Goal: Task Accomplishment & Management: Complete application form

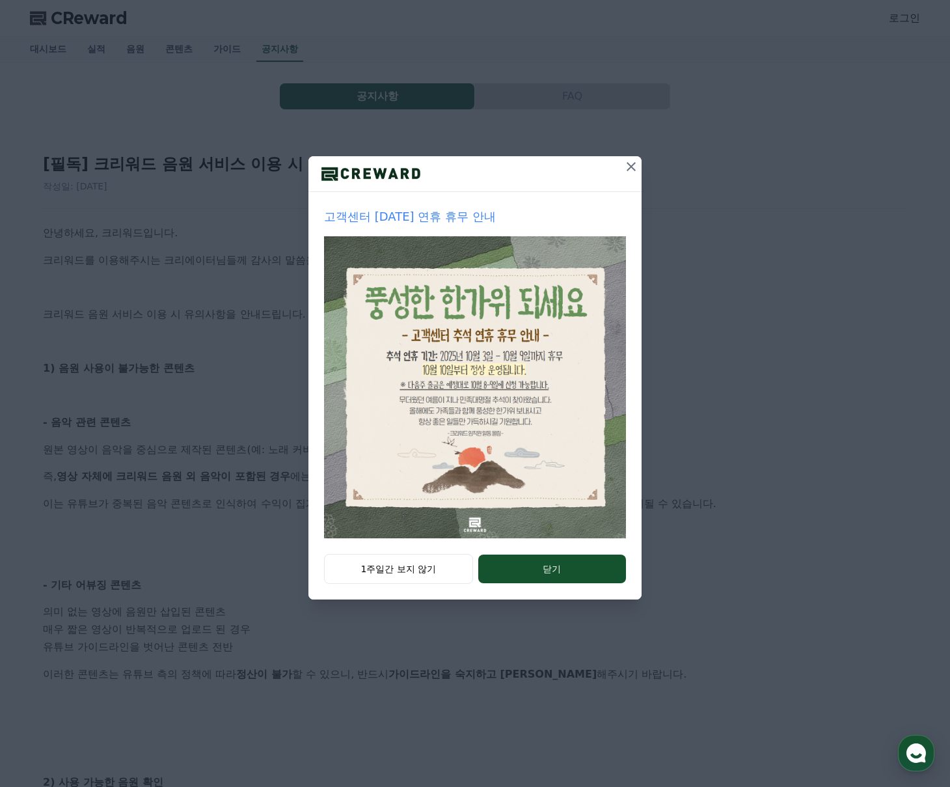
click at [633, 165] on icon at bounding box center [631, 166] width 9 height 9
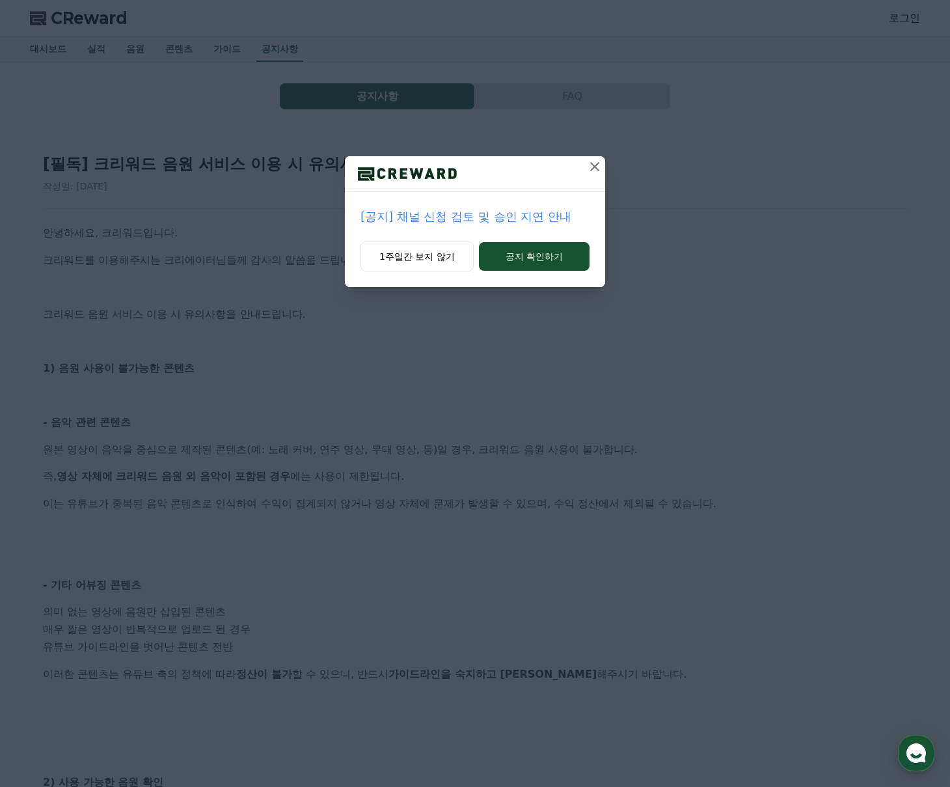
click at [598, 168] on icon at bounding box center [595, 167] width 16 height 16
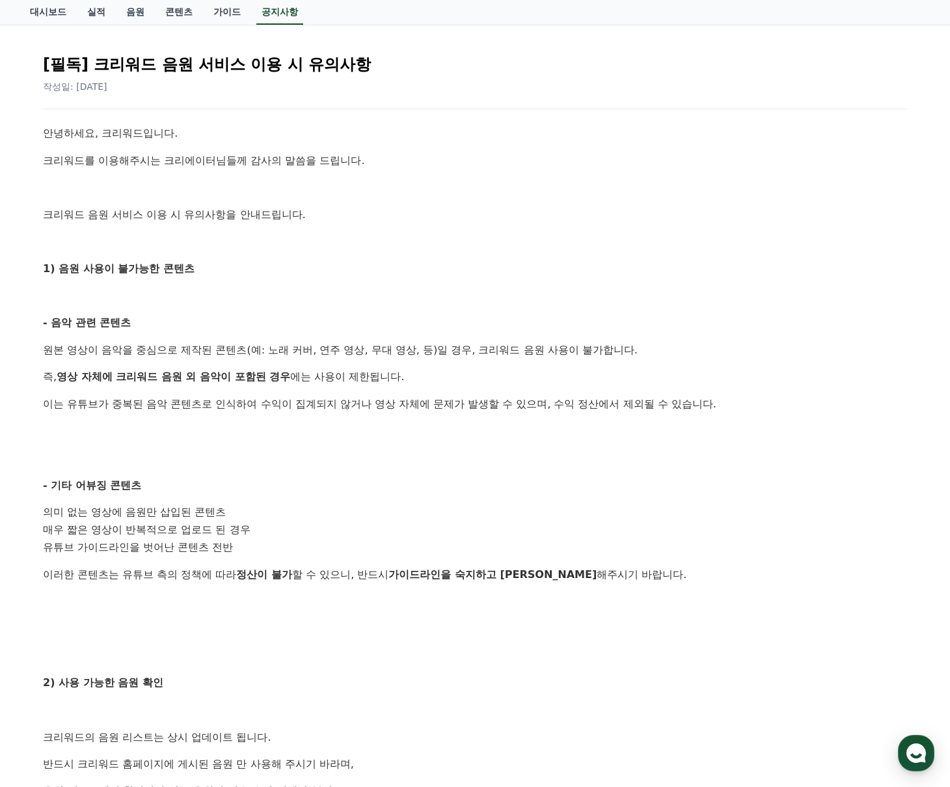
scroll to position [135, 0]
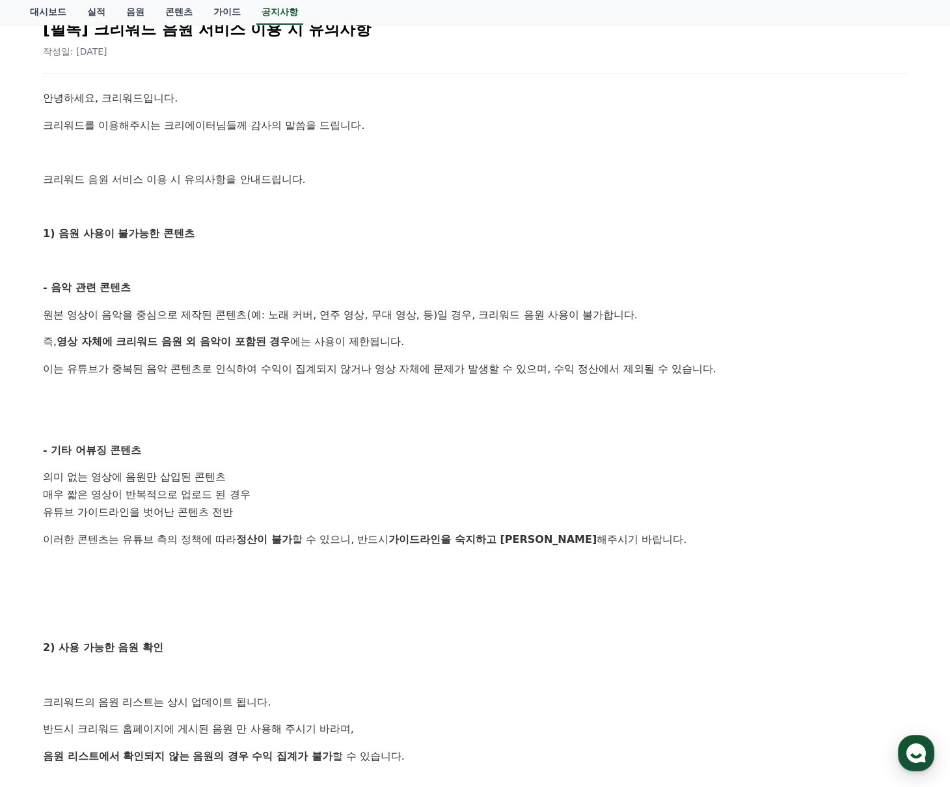
drag, startPoint x: 122, startPoint y: 312, endPoint x: 604, endPoint y: 312, distance: 482.1
click at [603, 312] on p "원본 영상이 음악을 중심으로 제작된 콘텐츠(예: 노래 커버, 연주 영상, 무대 영상, 등)일 경우, 크리워드 음원 사용이 불가합니다." at bounding box center [475, 314] width 864 height 17
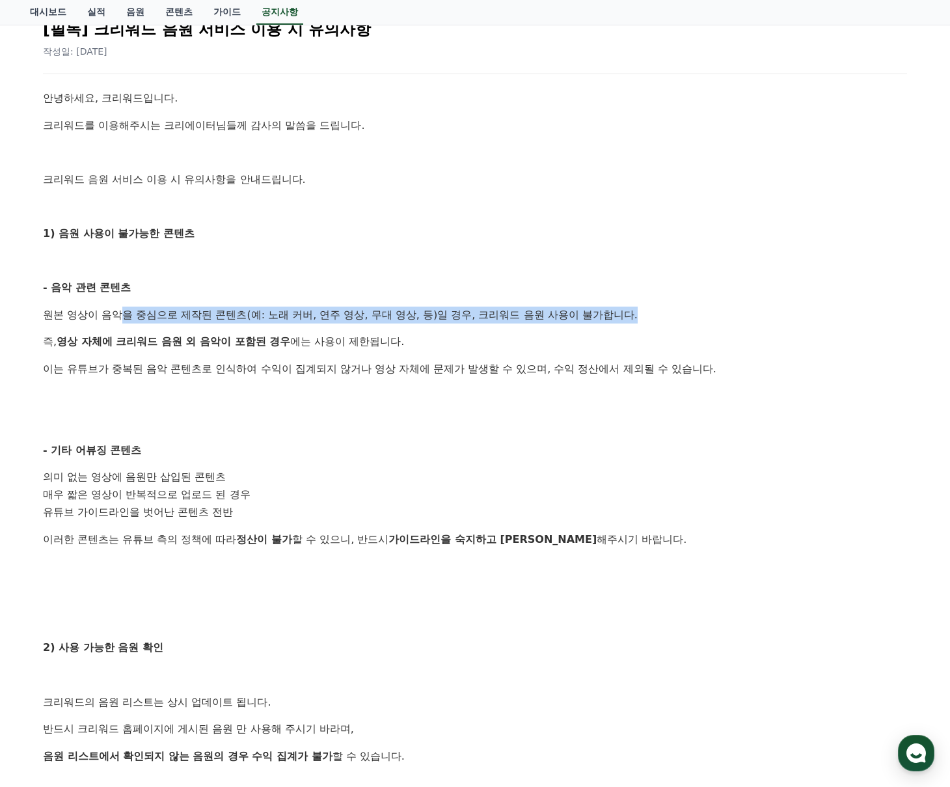
drag, startPoint x: 589, startPoint y: 316, endPoint x: 116, endPoint y: 306, distance: 473.8
click at [116, 306] on p "원본 영상이 음악을 중심으로 제작된 콘텐츠(예: 노래 커버, 연주 영상, 무대 영상, 등)일 경우, 크리워드 음원 사용이 불가합니다." at bounding box center [475, 314] width 864 height 17
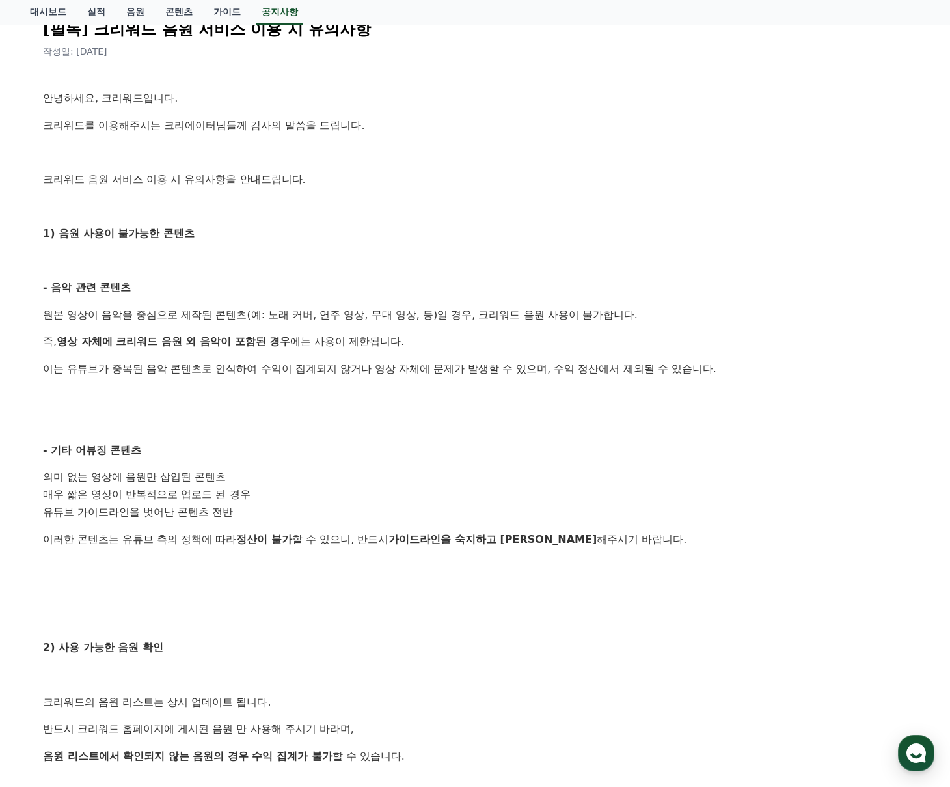
click at [209, 330] on div "안녕하세요, 크리워드입니다. 크리워드를 이용해주시는 크리에이터님들께 감사의 말씀을 드립니다. 크리워드 음원 서비스 이용 시 유의사항을 안내드립…" at bounding box center [475, 522] width 864 height 864
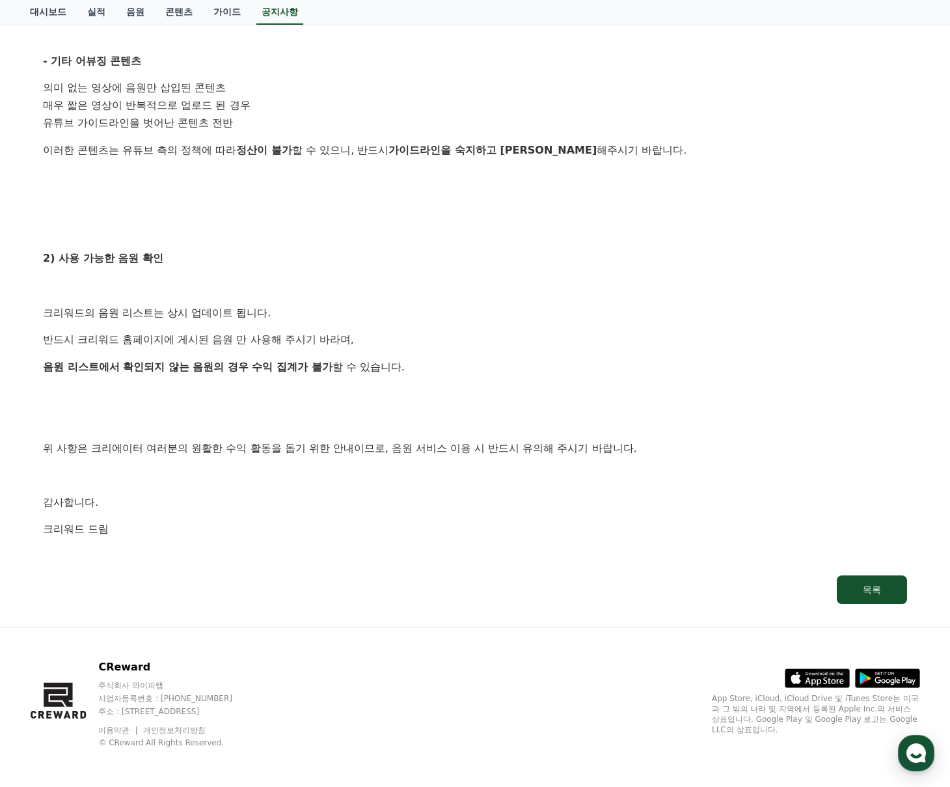
scroll to position [0, 0]
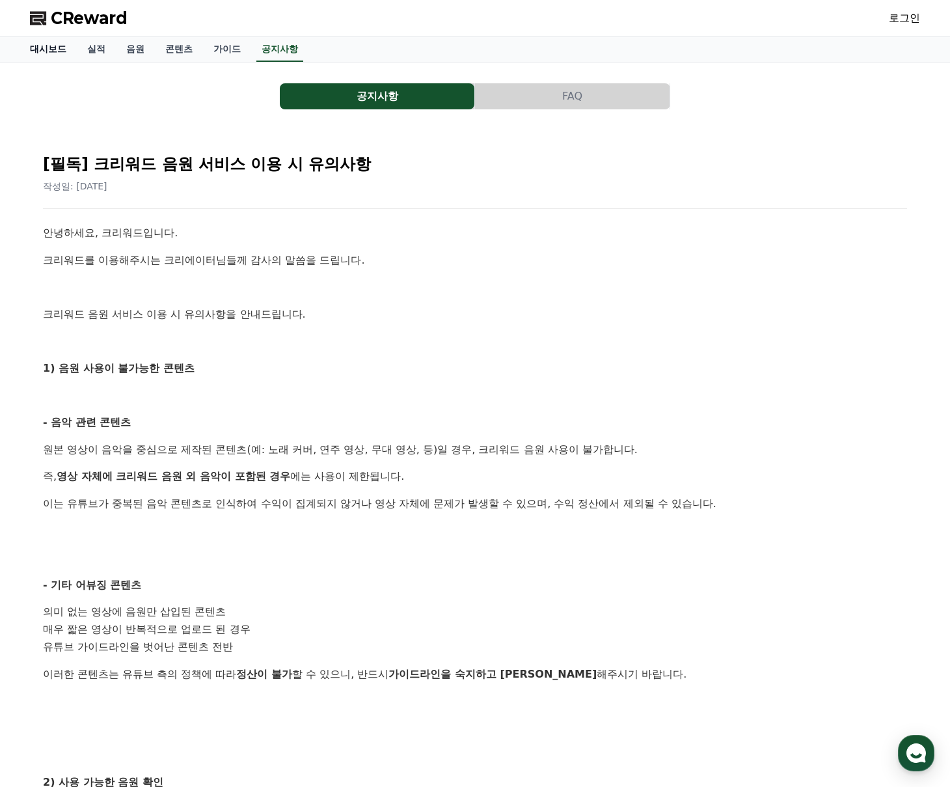
click at [45, 47] on link "대시보드" at bounding box center [48, 49] width 57 height 25
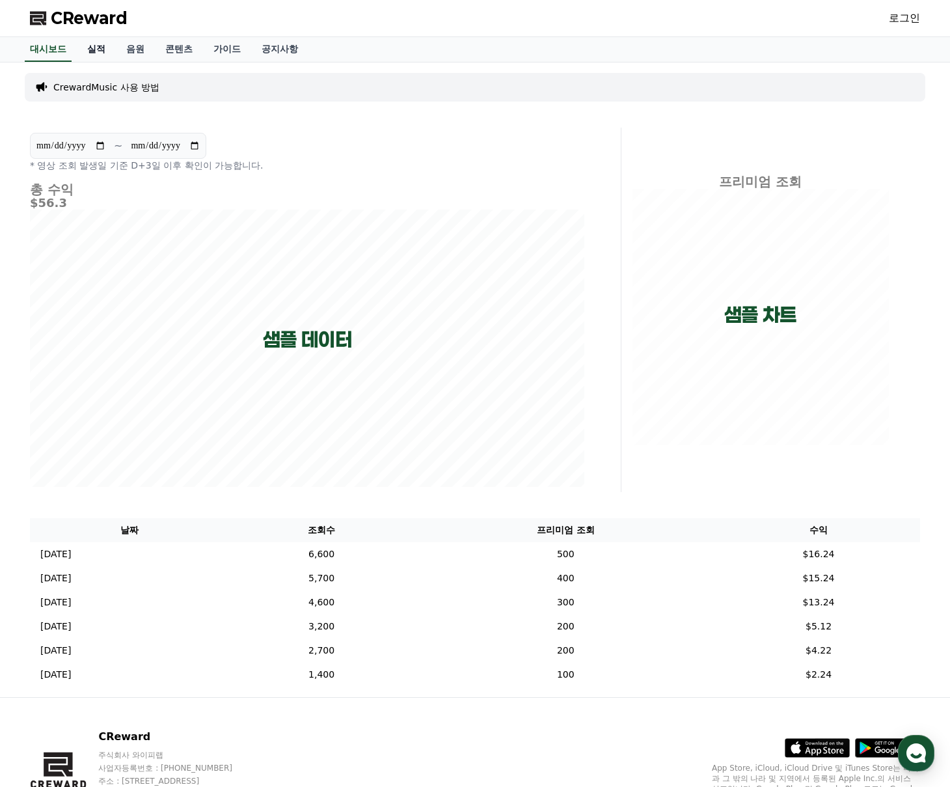
click at [100, 47] on link "실적" at bounding box center [96, 49] width 39 height 25
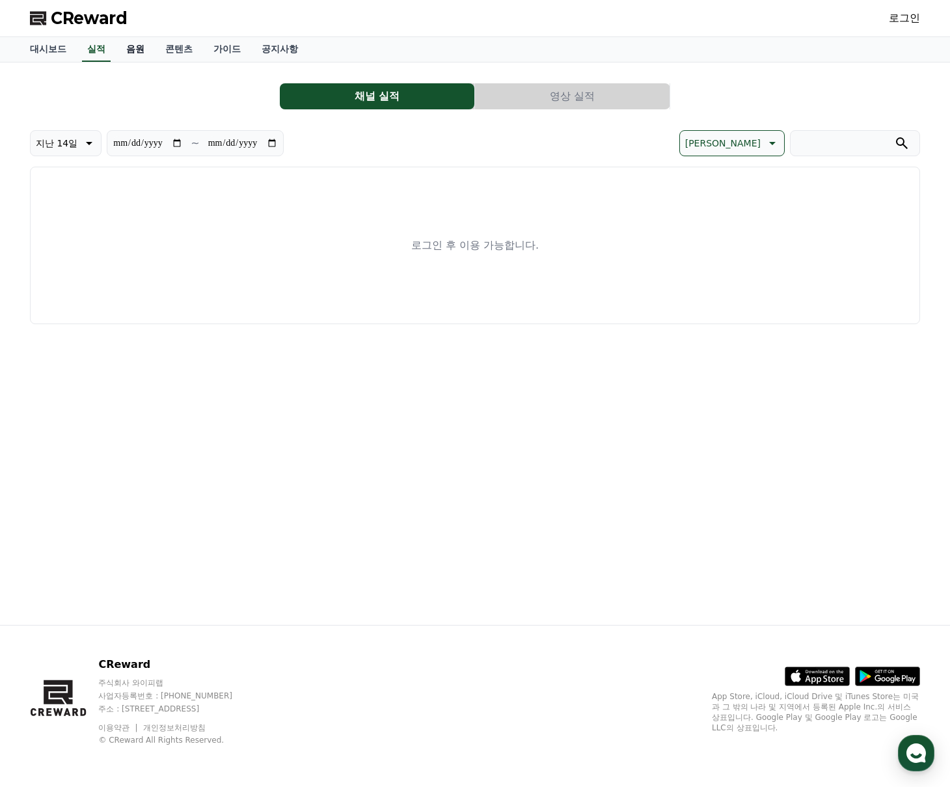
click at [128, 52] on link "음원" at bounding box center [135, 49] width 39 height 25
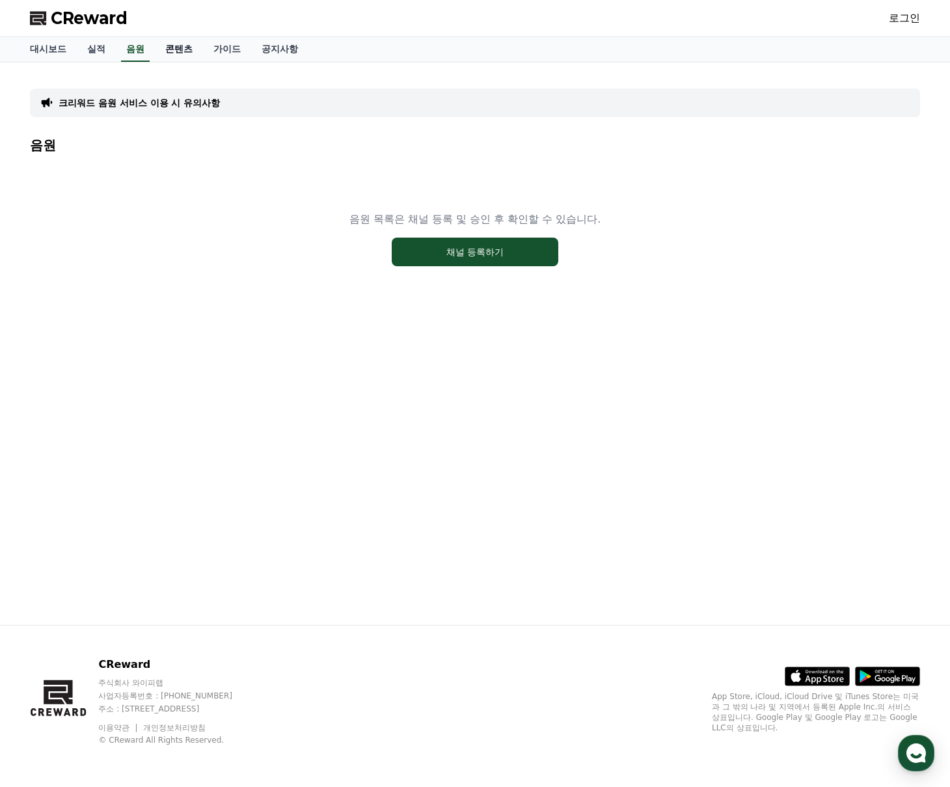
click at [175, 51] on link "콘텐츠" at bounding box center [179, 49] width 48 height 25
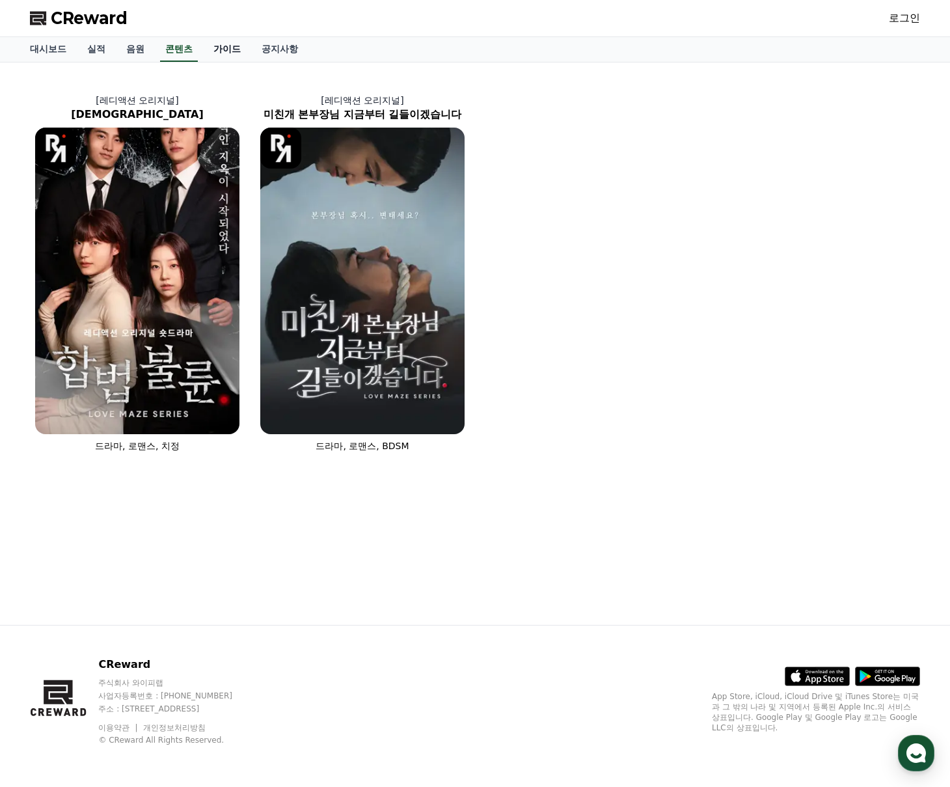
click at [203, 49] on link "가이드" at bounding box center [227, 49] width 48 height 25
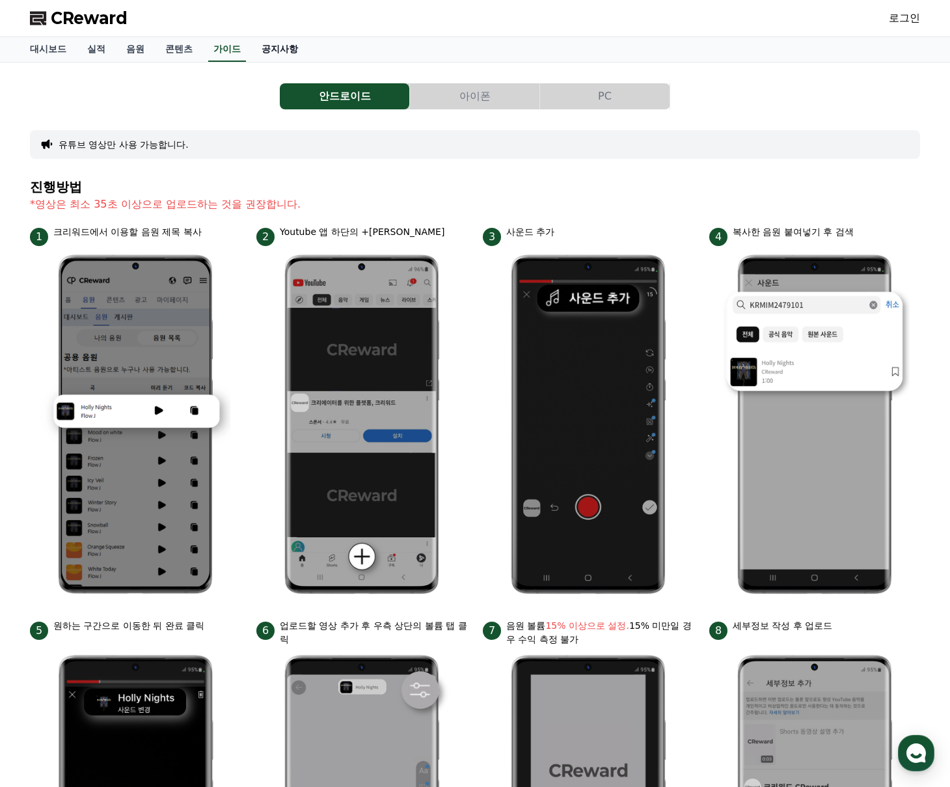
click at [258, 52] on link "공지사항" at bounding box center [279, 49] width 57 height 25
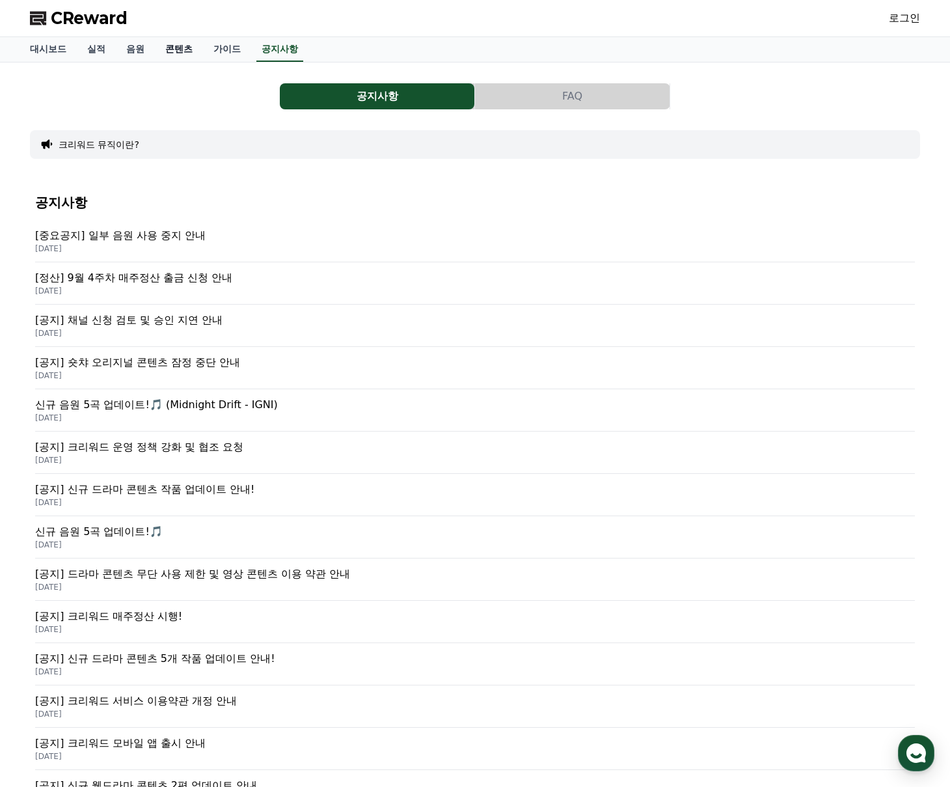
click at [180, 51] on link "콘텐츠" at bounding box center [179, 49] width 48 height 25
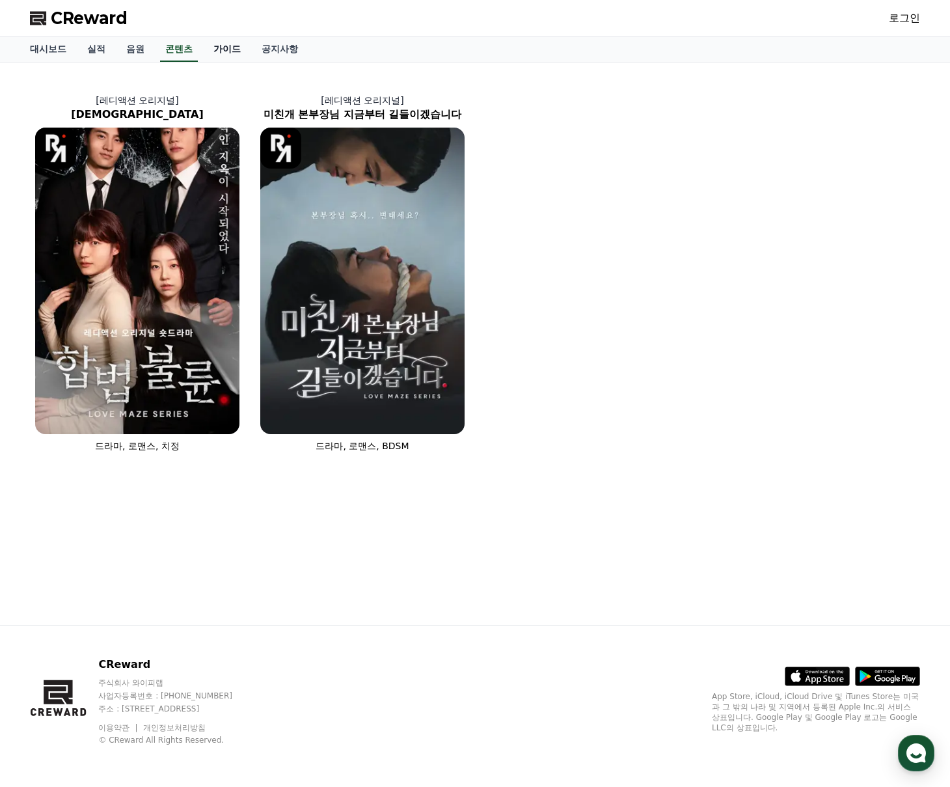
click at [211, 50] on link "가이드" at bounding box center [227, 49] width 48 height 25
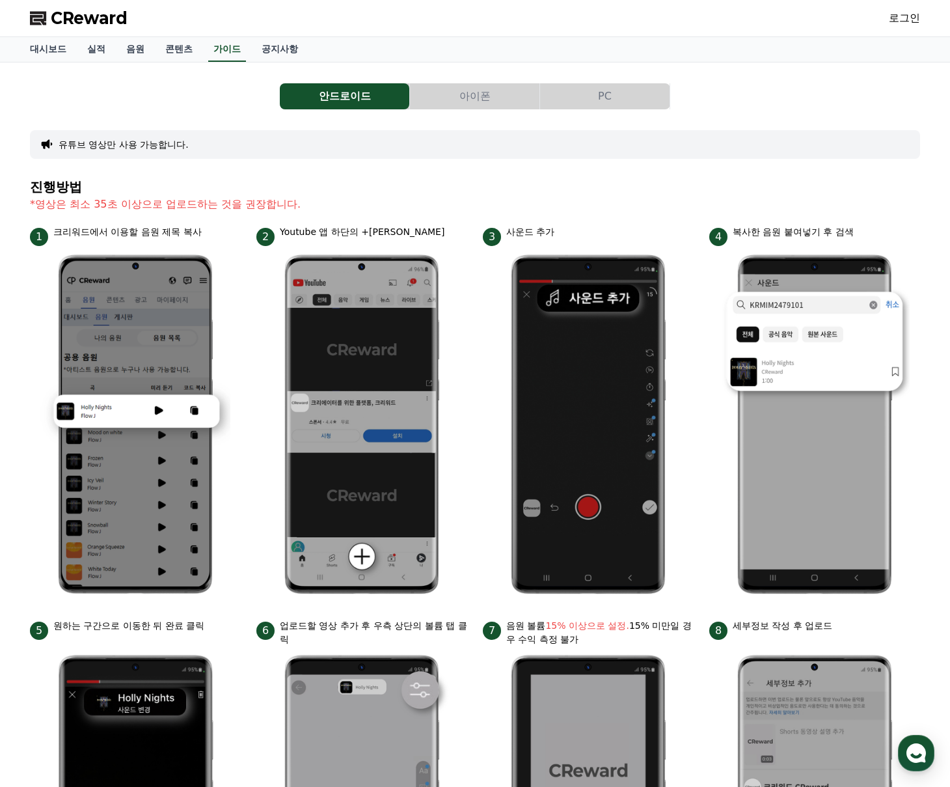
click at [456, 90] on button "아이폰" at bounding box center [474, 96] width 129 height 26
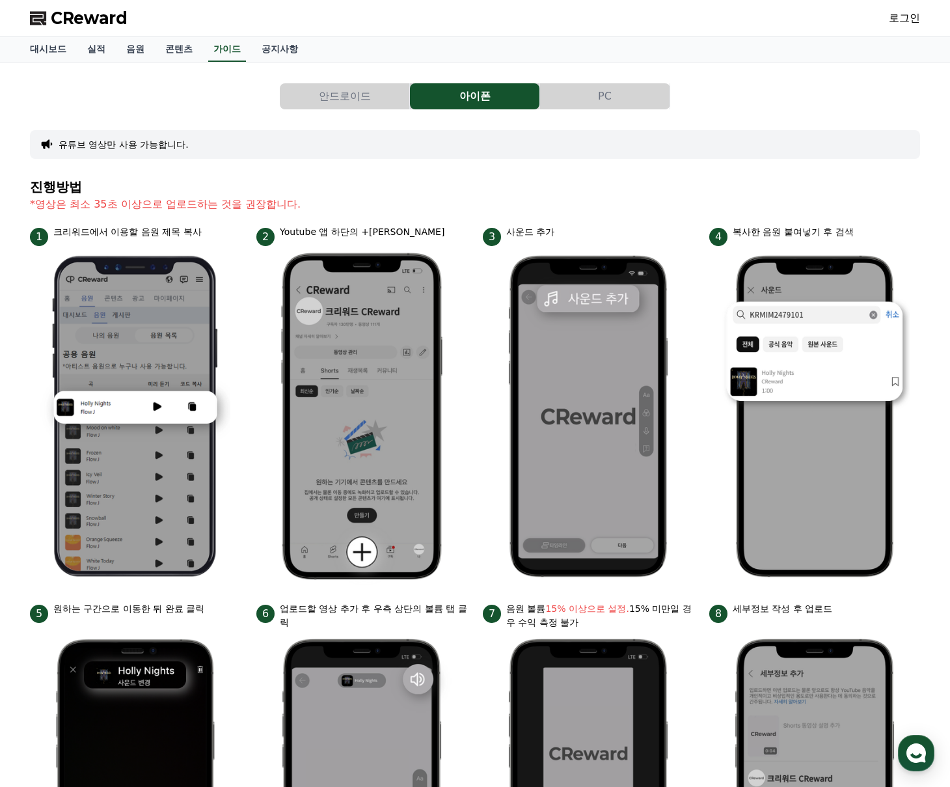
click at [580, 97] on button "PC" at bounding box center [604, 96] width 129 height 26
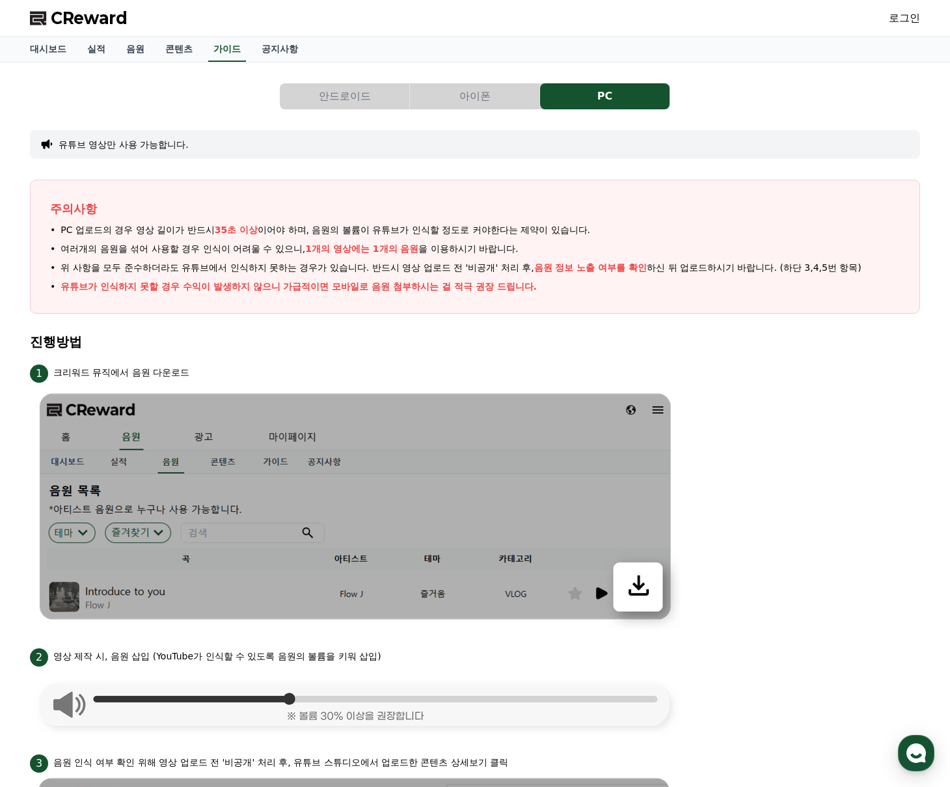
click at [492, 92] on button "아이폰" at bounding box center [474, 96] width 129 height 26
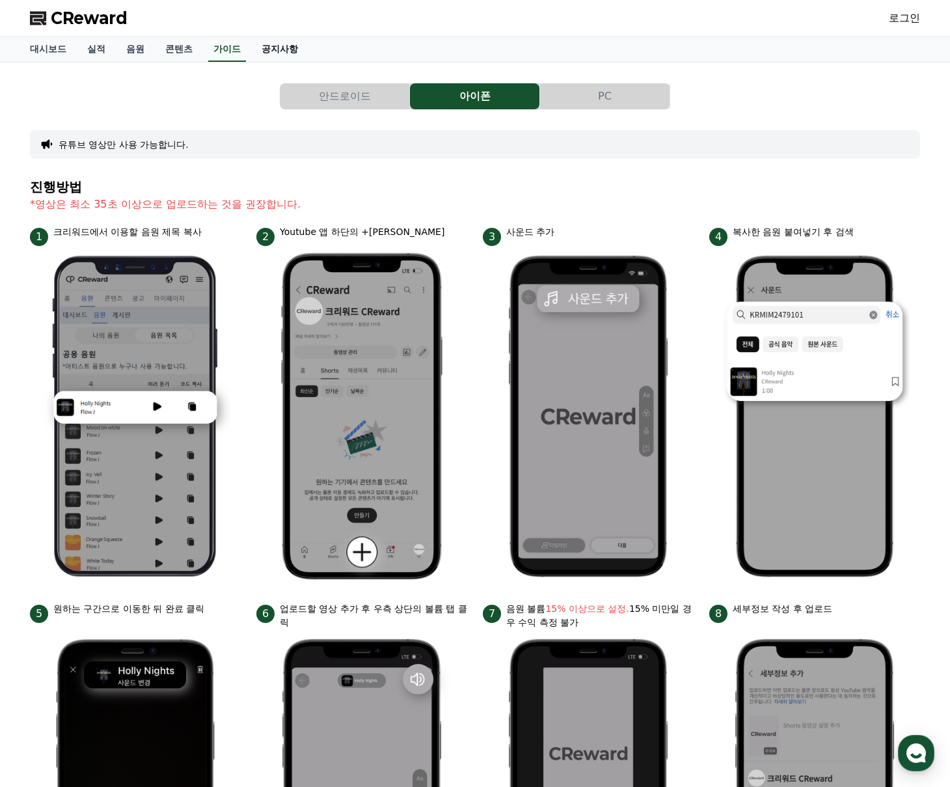
click at [266, 56] on link "공지사항" at bounding box center [279, 49] width 57 height 25
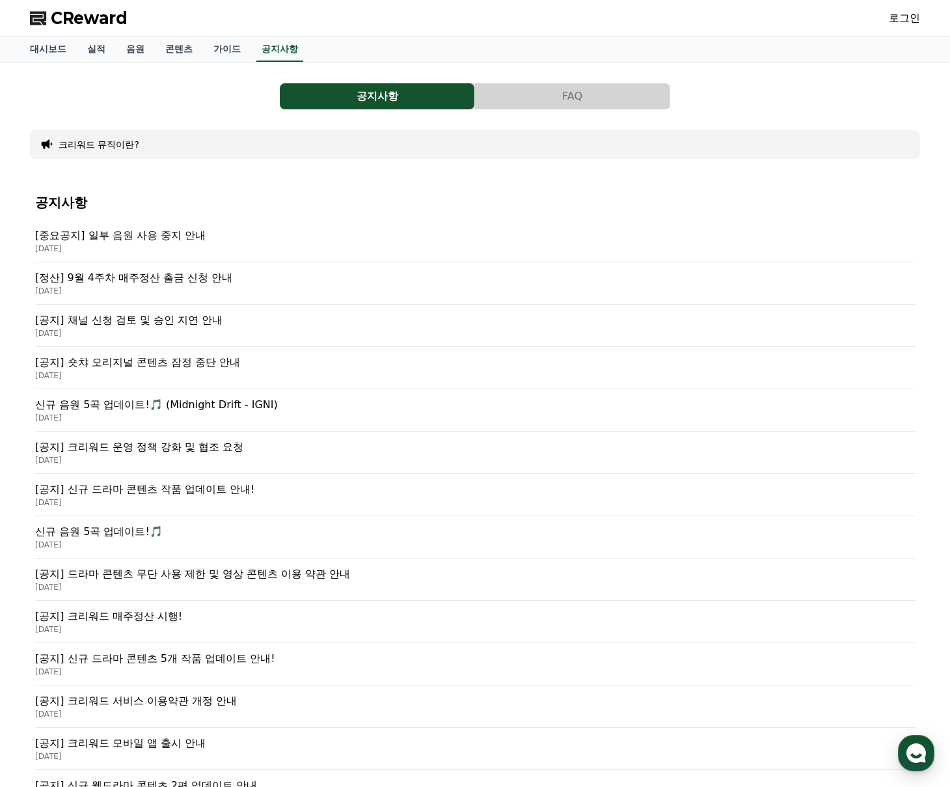
click at [166, 311] on div "[공지] 채널 신청 검토 및 승인 지연 안내 2025-09-26" at bounding box center [475, 325] width 880 height 42
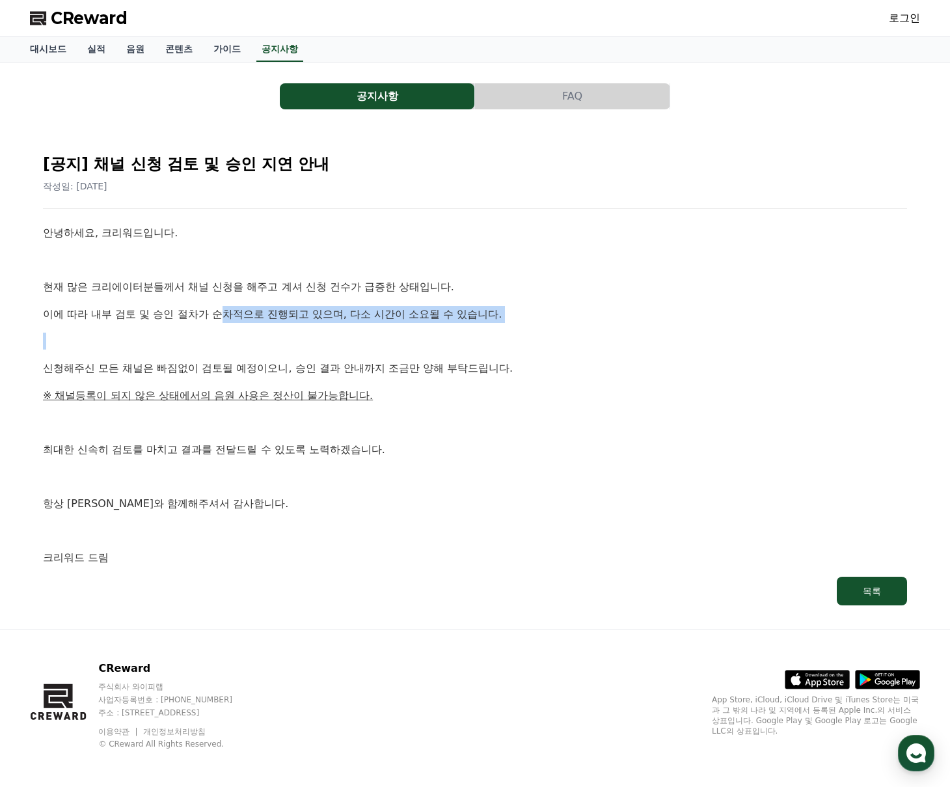
drag, startPoint x: 193, startPoint y: 312, endPoint x: 441, endPoint y: 336, distance: 249.8
click at [441, 336] on div "안녕하세요, 크리워드입니다. 현재 많은 크리에이터분들께서 채널 신청을 해주고 계셔 신청 건수가 급증한 상태입니다. 이에 따라 내부 검토 및 승…" at bounding box center [475, 395] width 864 height 342
click at [483, 347] on p at bounding box center [475, 340] width 864 height 17
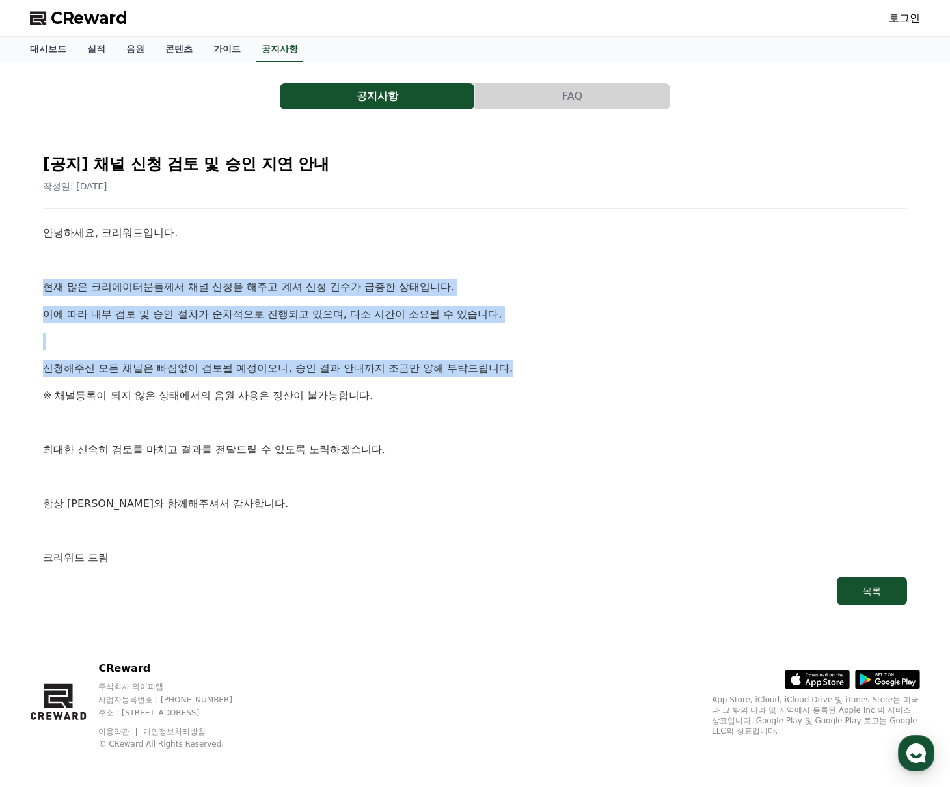
drag, startPoint x: 493, startPoint y: 366, endPoint x: 124, endPoint y: 271, distance: 381.6
click at [134, 269] on div "안녕하세요, 크리워드입니다. 현재 많은 크리에이터분들께서 채널 신청을 해주고 계셔 신청 건수가 급증한 상태입니다. 이에 따라 내부 검토 및 승…" at bounding box center [475, 395] width 864 height 342
click at [314, 327] on div "안녕하세요, 크리워드입니다. 현재 많은 크리에이터분들께서 채널 신청을 해주고 계셔 신청 건수가 급증한 상태입니다. 이에 따라 내부 검토 및 승…" at bounding box center [475, 395] width 864 height 342
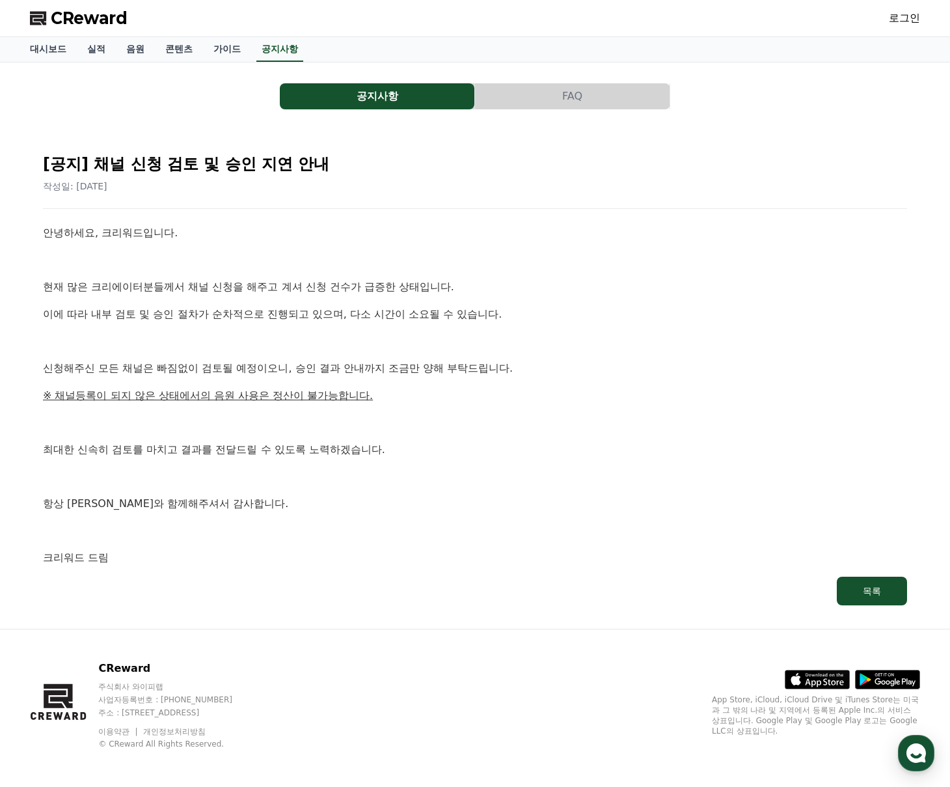
click at [327, 347] on p at bounding box center [475, 340] width 864 height 17
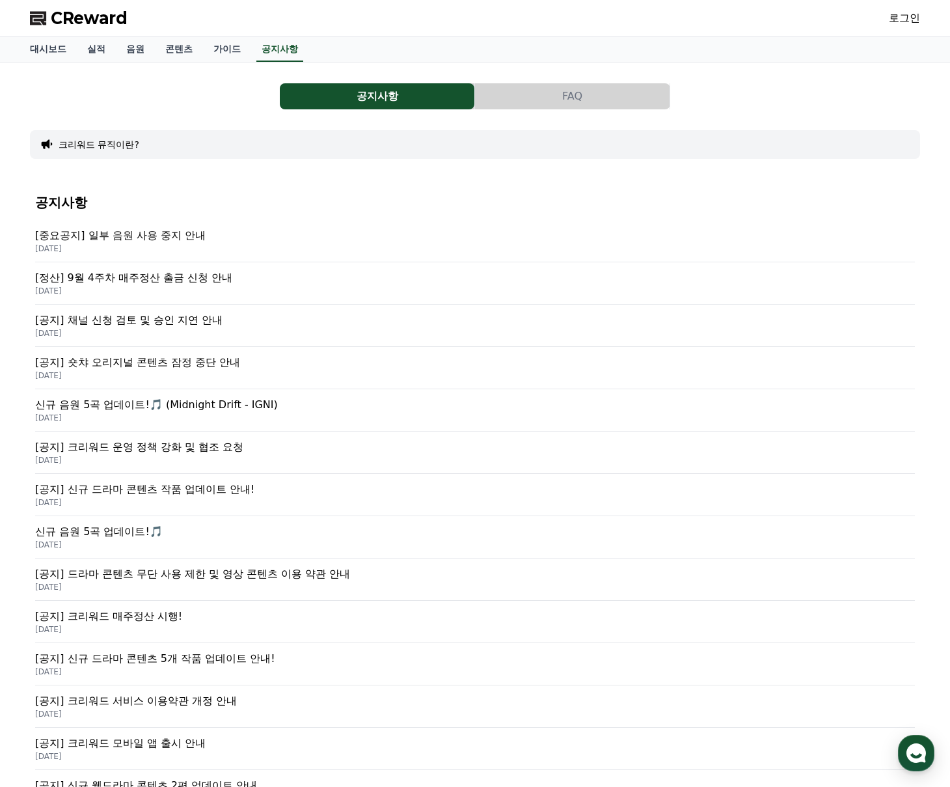
click at [164, 236] on p "[중요공지] 일부 음원 사용 중지 안내" at bounding box center [475, 236] width 880 height 16
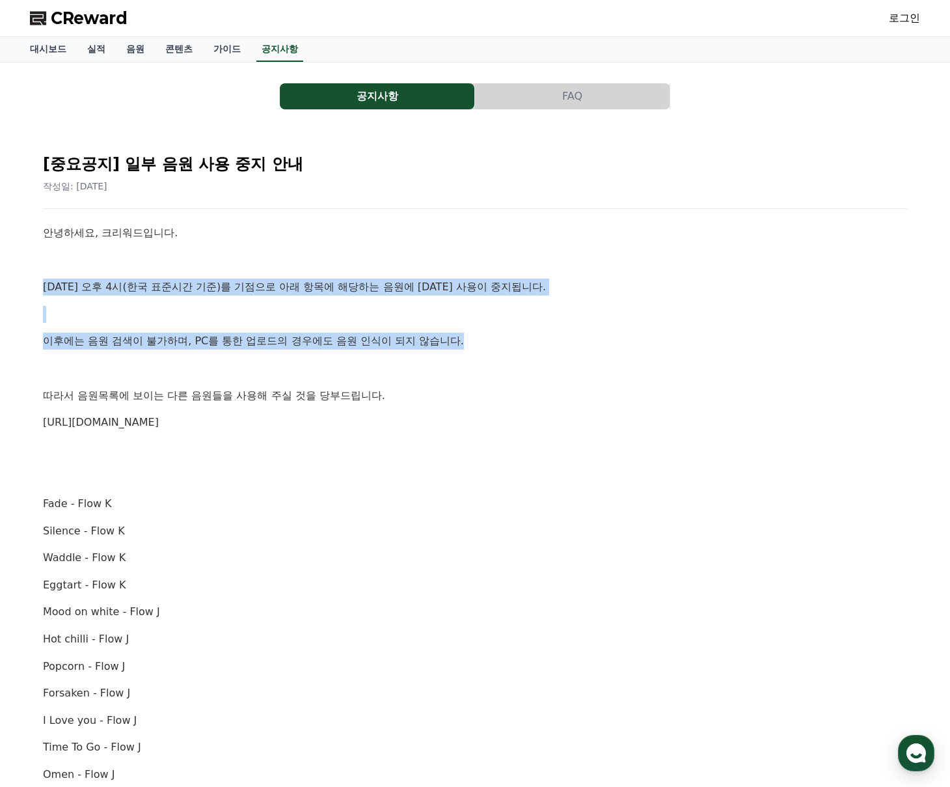
drag, startPoint x: 103, startPoint y: 278, endPoint x: 591, endPoint y: 360, distance: 495.4
click at [557, 350] on div "안녕하세요, 크리워드입니다. 10월 2일 오후 4시(한국 표준시간 기준)를 기점으로 아래 항목에 해당하는 음원에 대한 사용이 중지됩니다. 이후…" at bounding box center [475, 733] width 864 height 1018
click at [608, 373] on p at bounding box center [475, 368] width 864 height 17
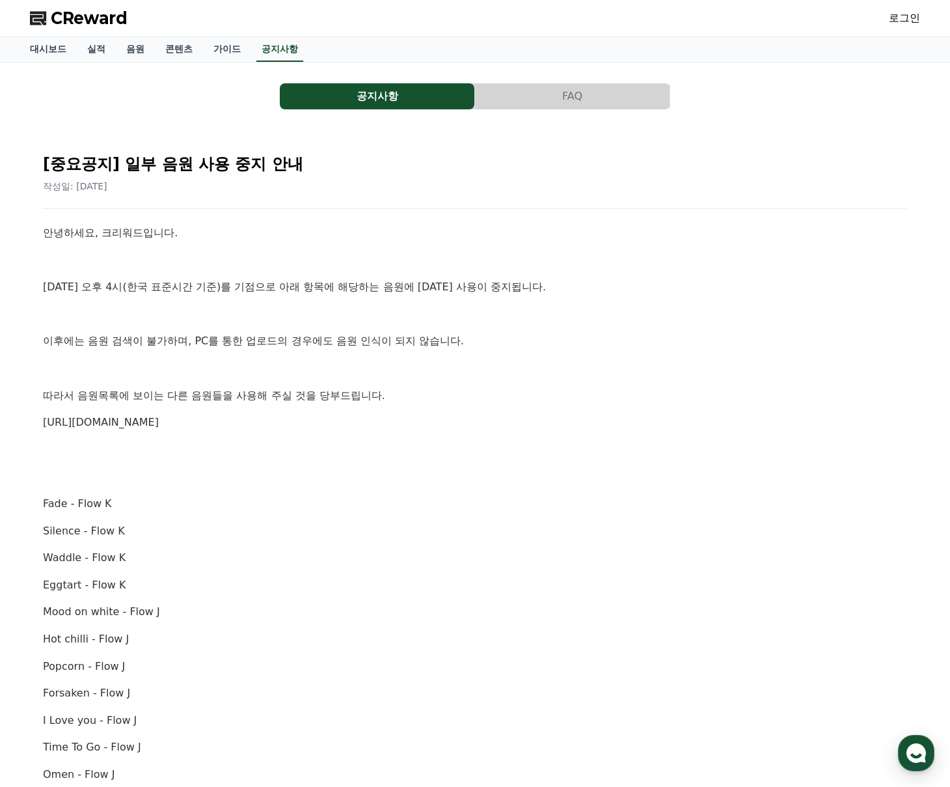
click at [545, 100] on button "FAQ" at bounding box center [572, 96] width 195 height 26
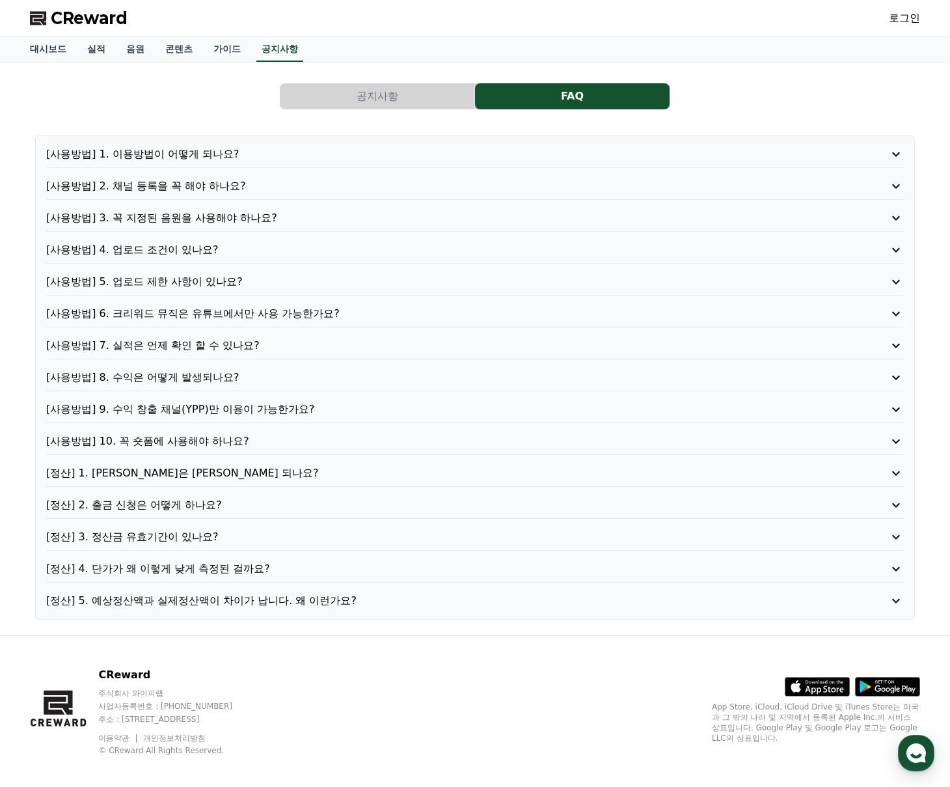
click at [233, 191] on p "[사용방법] 2. 채널 등록을 꼭 해야 하나요?" at bounding box center [440, 186] width 789 height 16
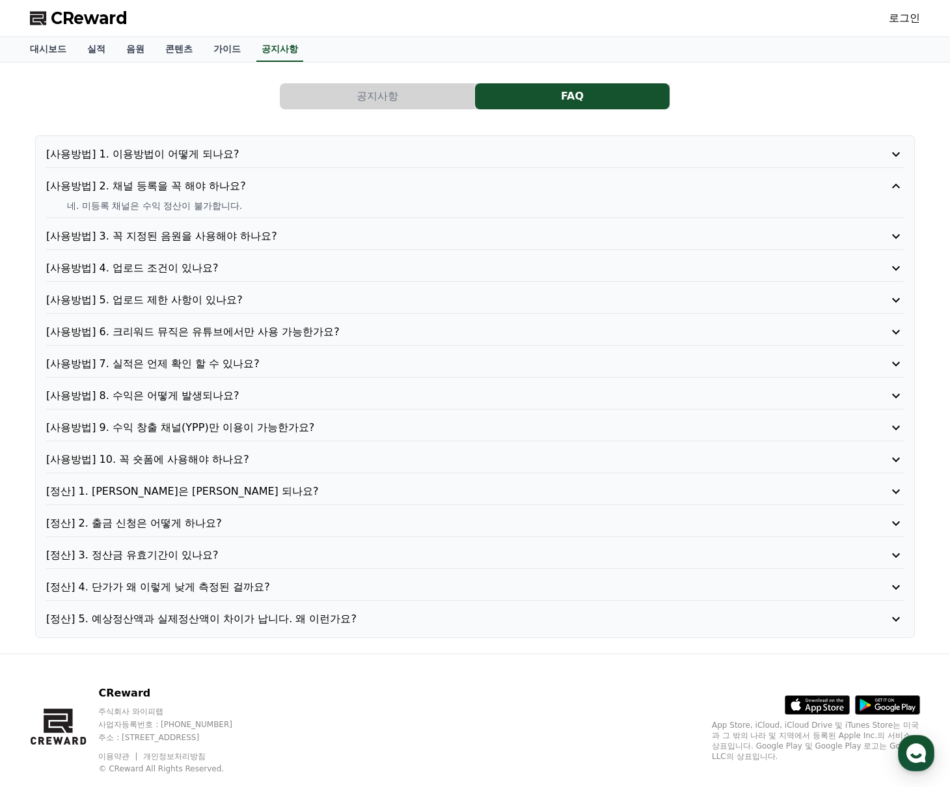
click at [263, 190] on p "[사용방법] 2. 채널 등록을 꼭 해야 하나요?" at bounding box center [440, 186] width 789 height 16
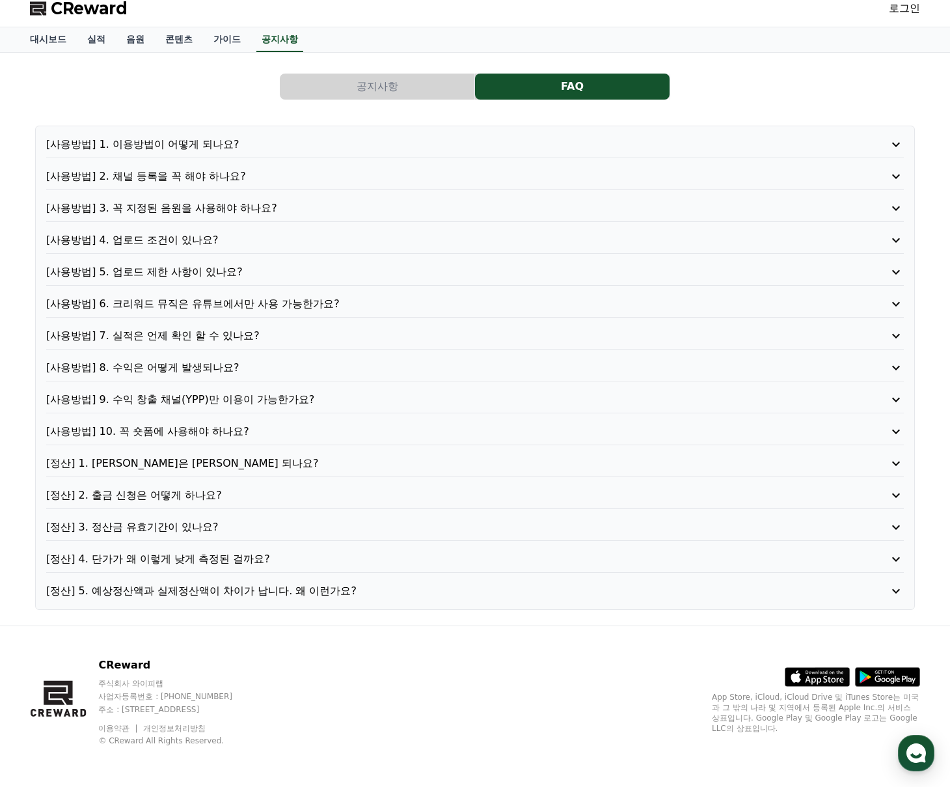
scroll to position [10, 0]
click at [379, 303] on p "[사용방법] 6. 크리워드 뮤직은 유튜브에서만 사용 가능한가요?" at bounding box center [440, 303] width 789 height 16
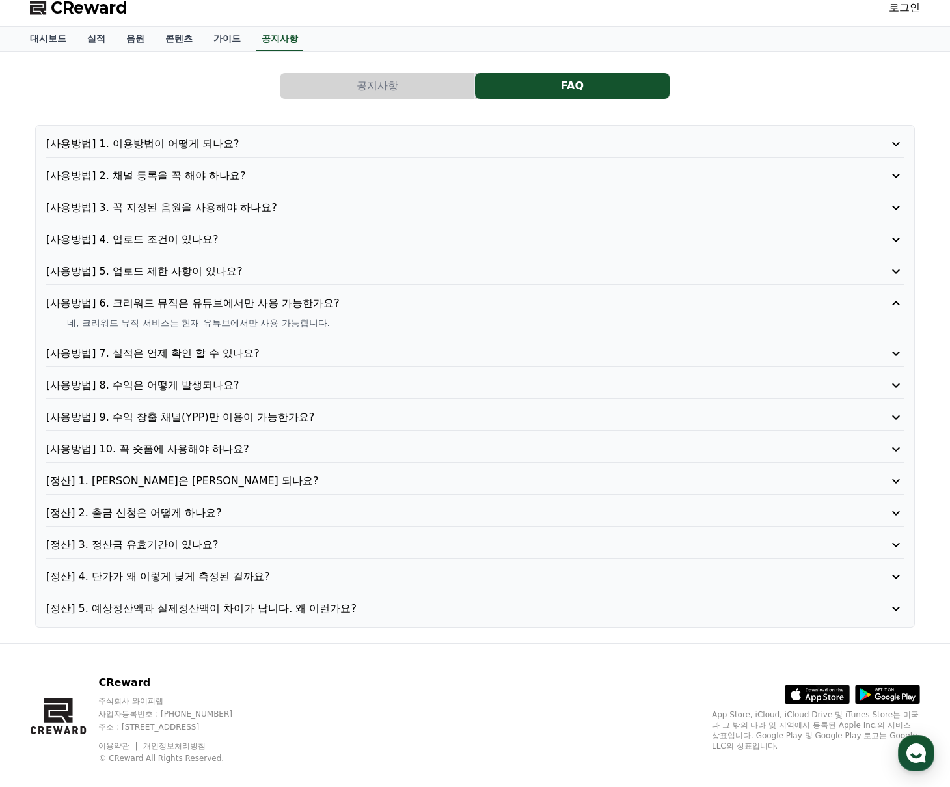
click at [380, 304] on p "[사용방법] 6. 크리워드 뮤직은 유튜브에서만 사용 가능한가요?" at bounding box center [440, 303] width 789 height 16
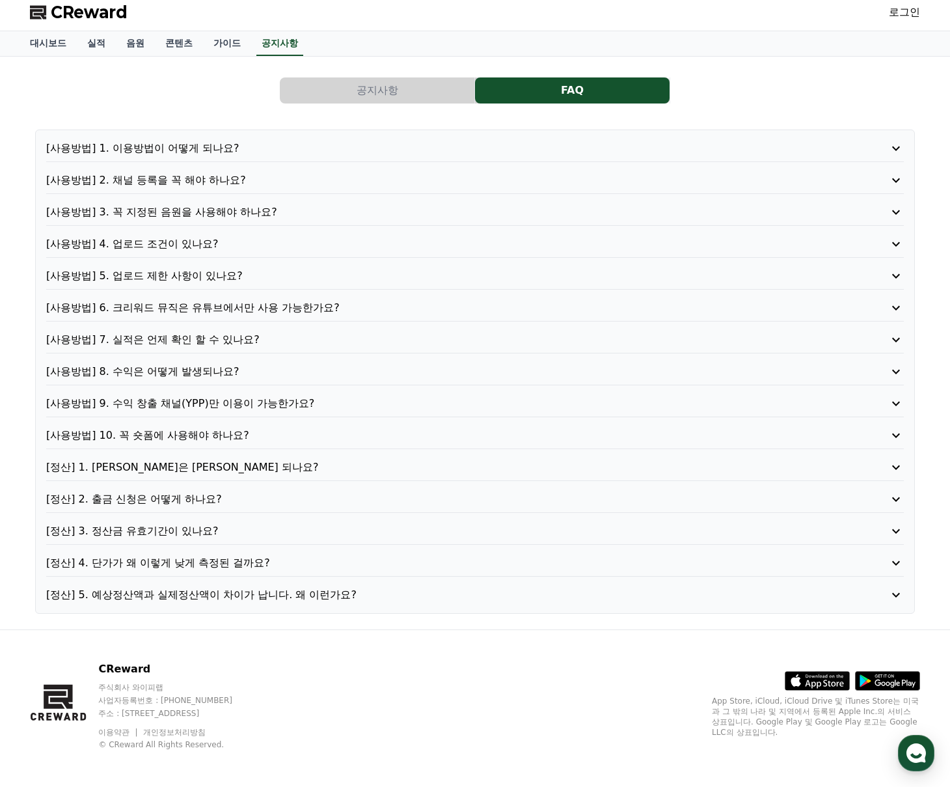
scroll to position [0, 0]
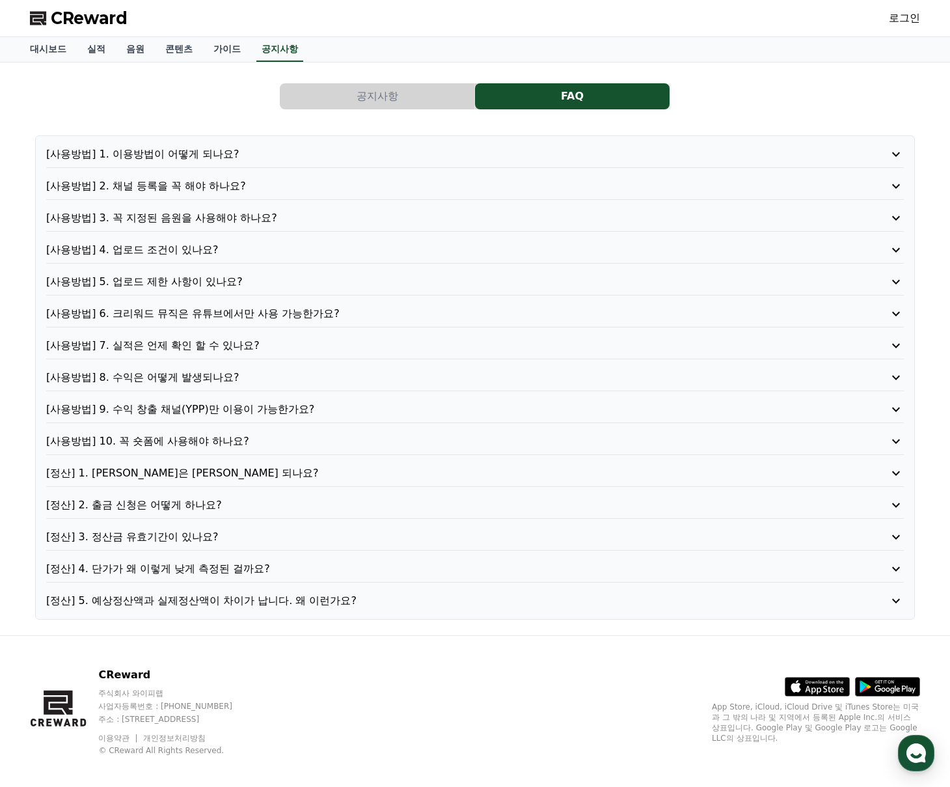
click at [895, 16] on link "로그인" at bounding box center [904, 18] width 31 height 16
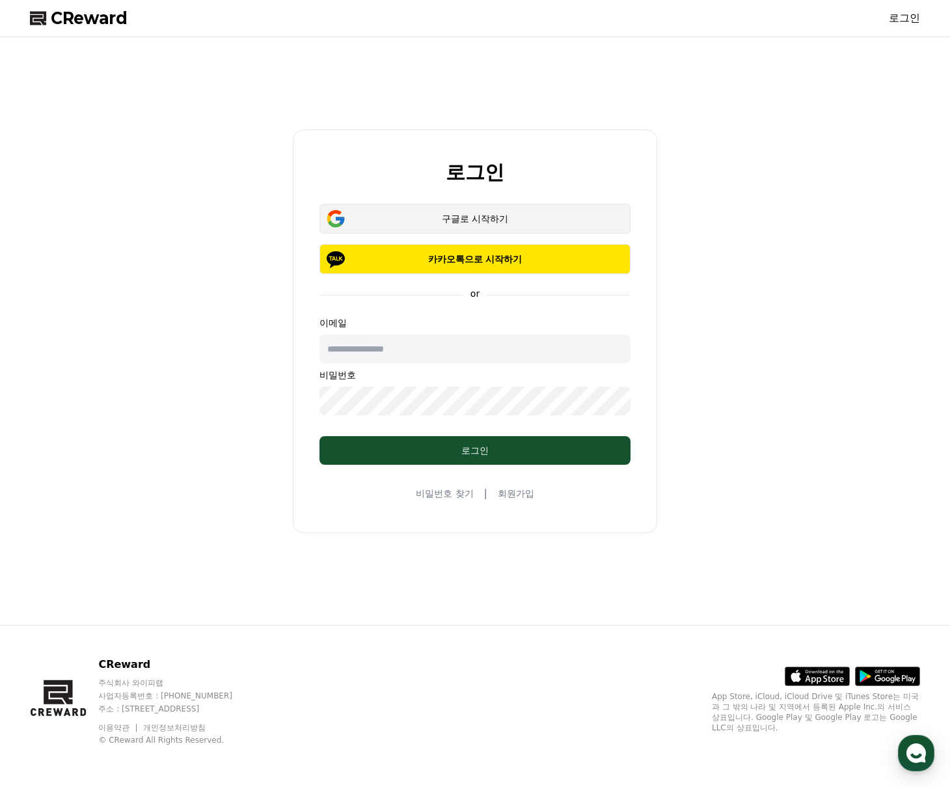
click at [528, 213] on div "구글로 시작하기" at bounding box center [474, 218] width 273 height 13
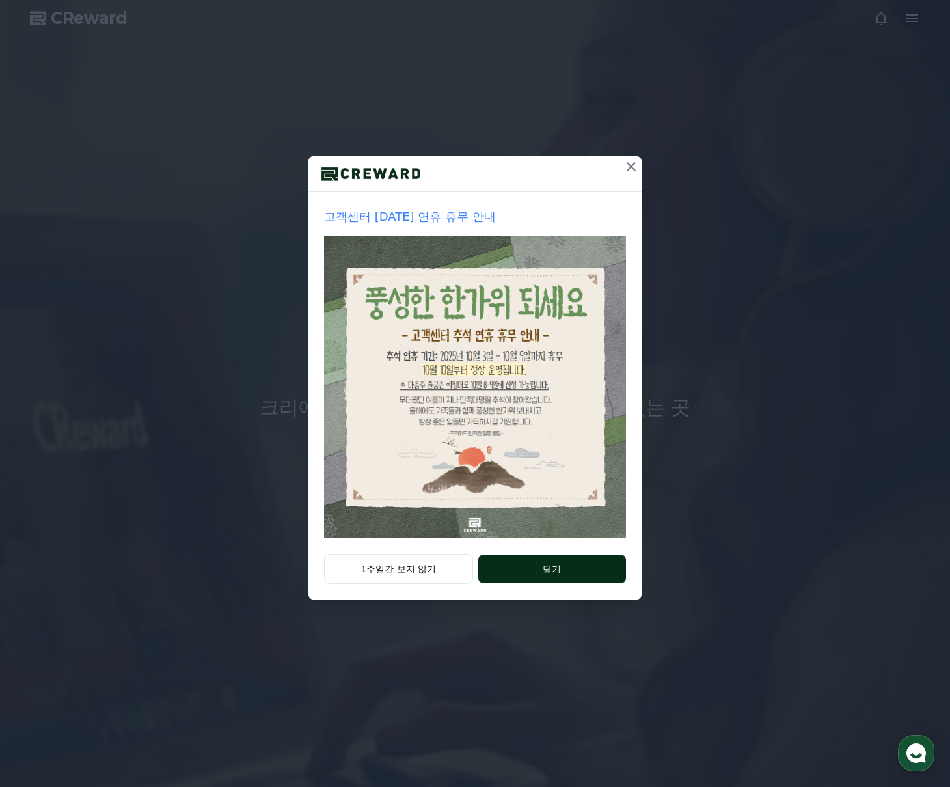
click at [545, 567] on button "닫기" at bounding box center [552, 568] width 148 height 29
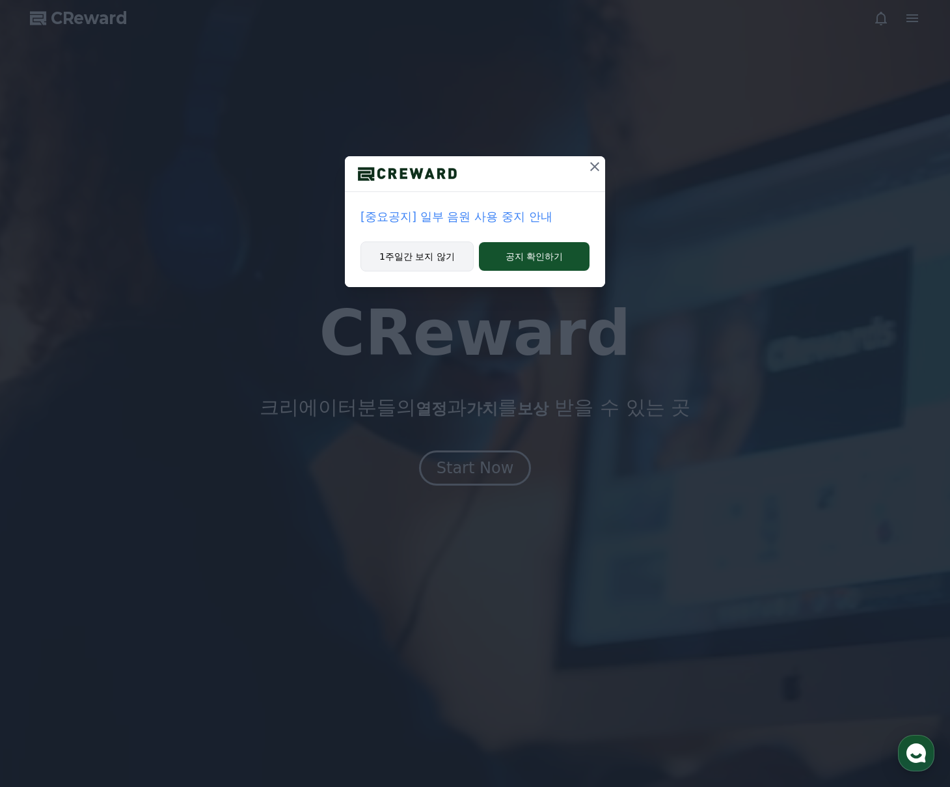
click at [428, 249] on button "1주일간 보지 않기" at bounding box center [416, 256] width 113 height 30
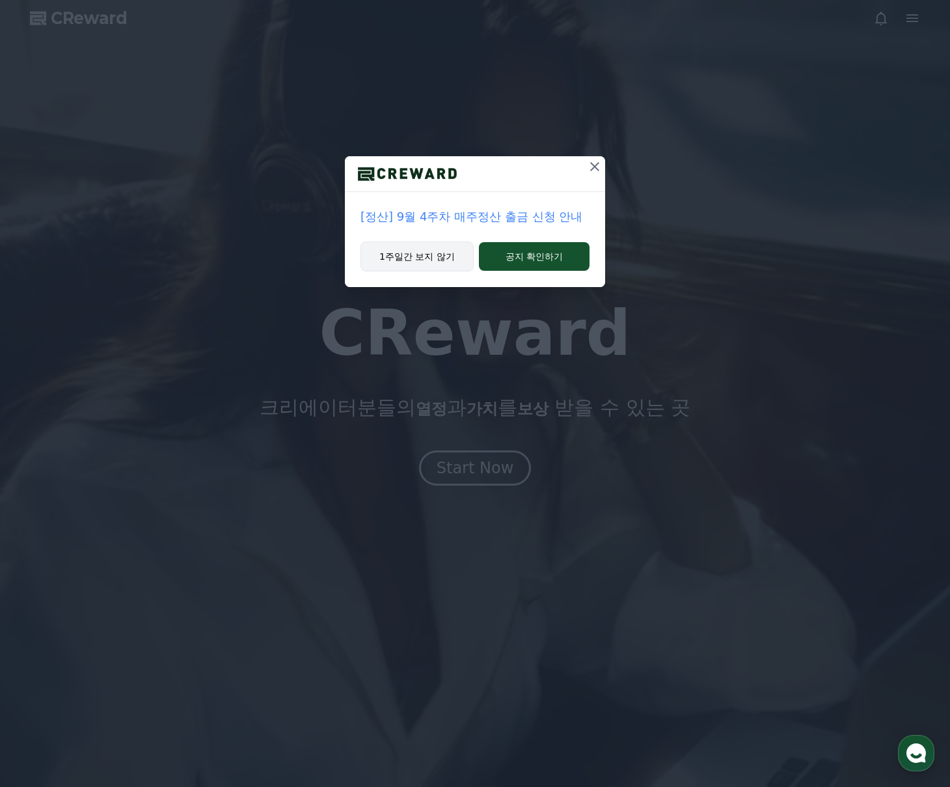
click at [450, 256] on button "1주일간 보지 않기" at bounding box center [416, 256] width 113 height 30
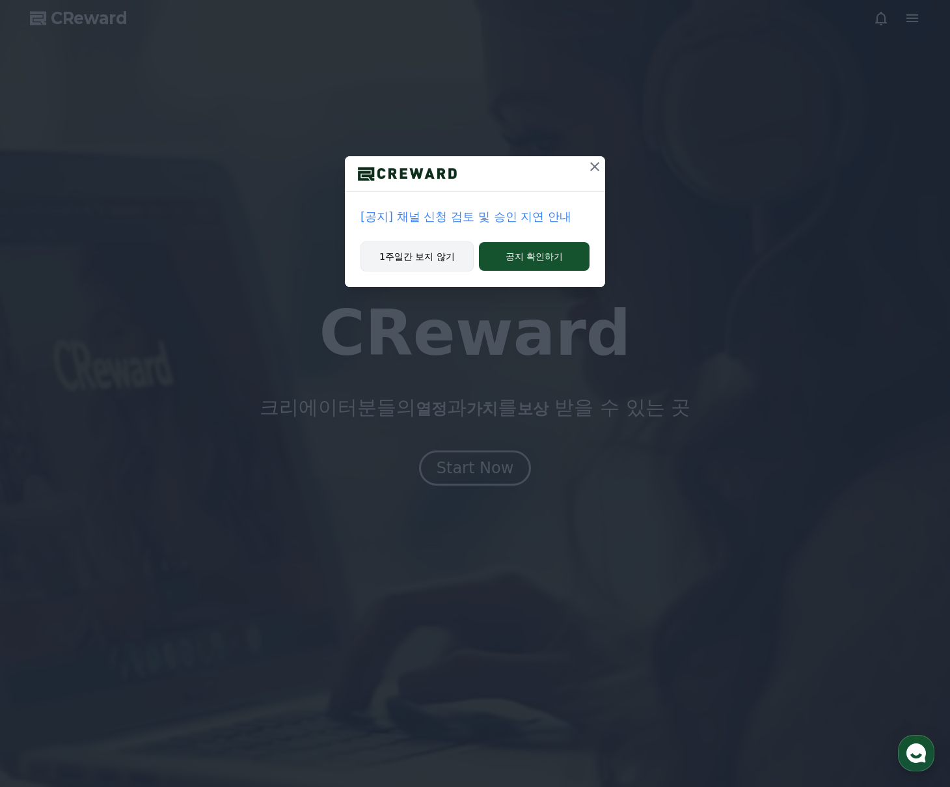
click at [452, 261] on button "1주일간 보지 않기" at bounding box center [416, 256] width 113 height 30
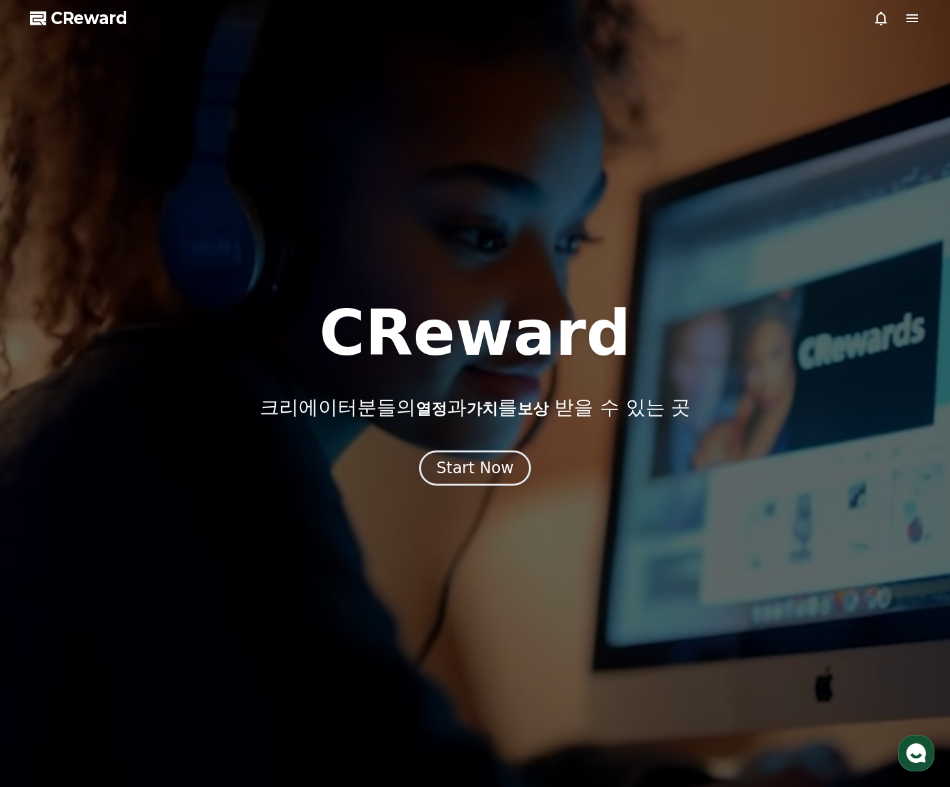
drag, startPoint x: 882, startPoint y: 25, endPoint x: 895, endPoint y: 23, distance: 13.3
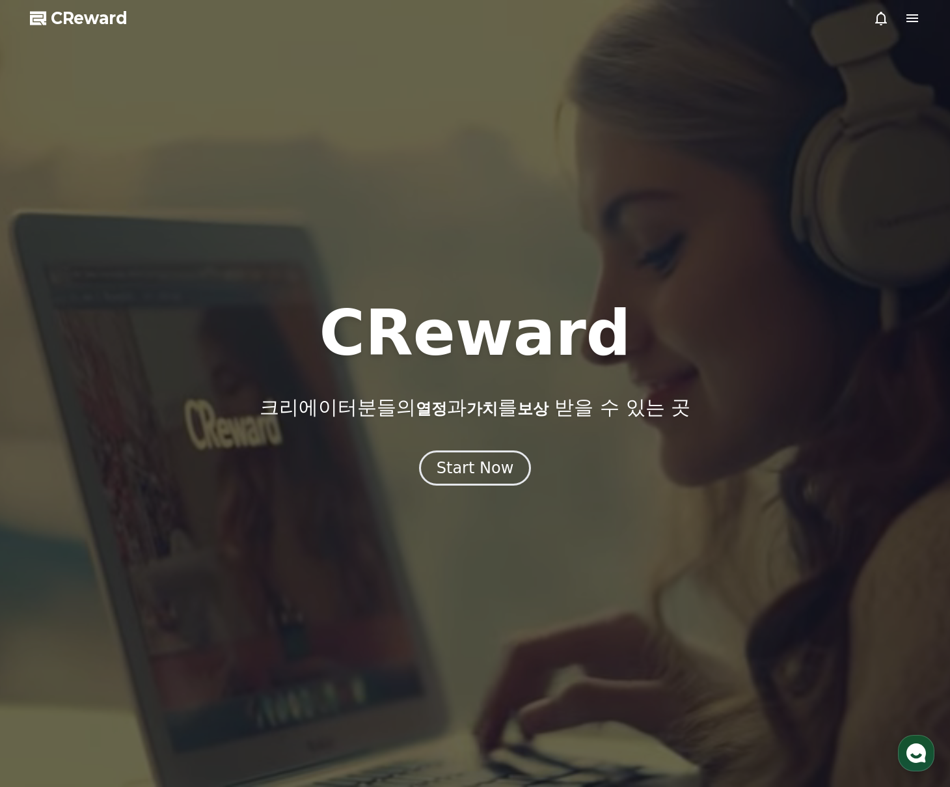
click at [882, 25] on icon at bounding box center [881, 18] width 16 height 16
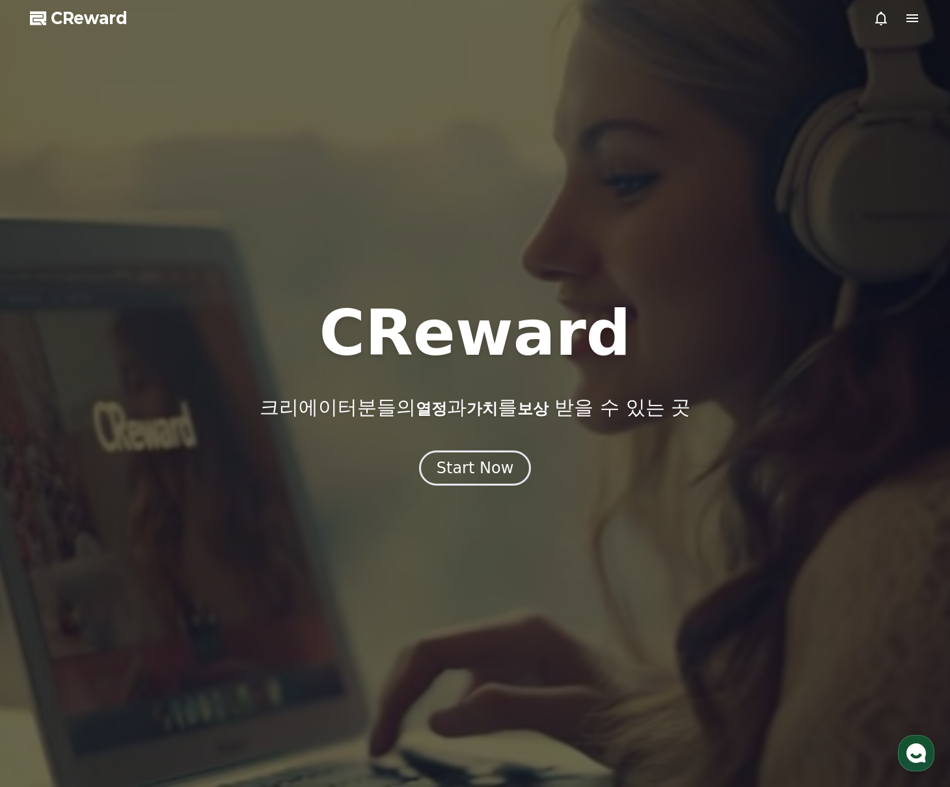
click at [906, 17] on icon at bounding box center [912, 18] width 16 height 16
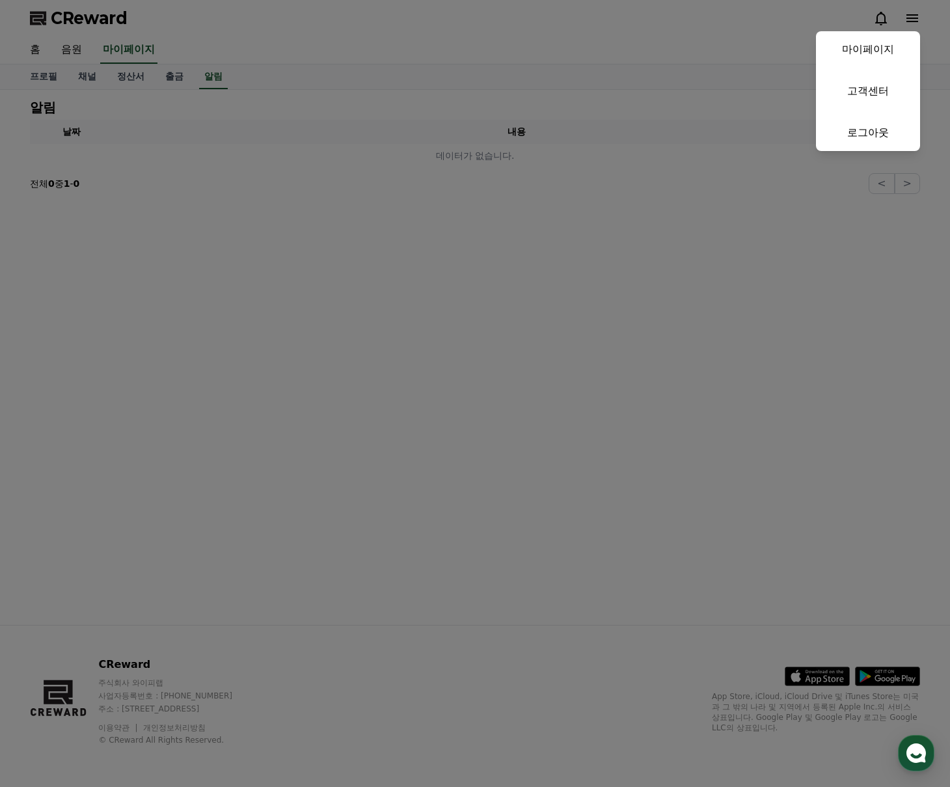
click at [213, 62] on button "close" at bounding box center [475, 393] width 950 height 787
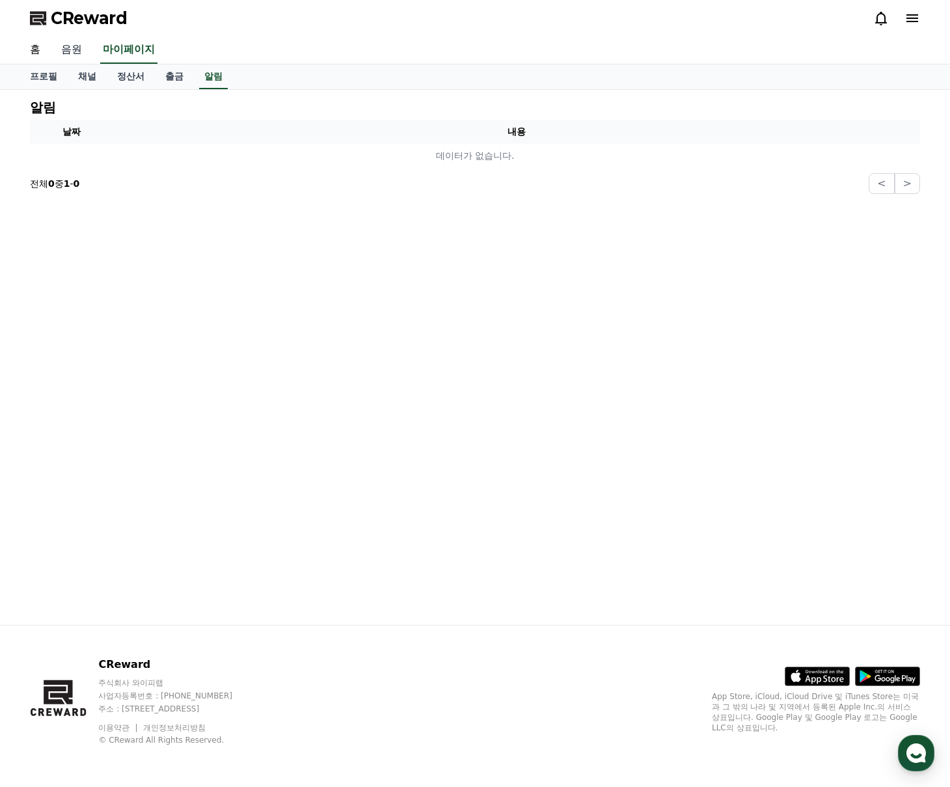
click at [76, 53] on link "음원" at bounding box center [72, 49] width 42 height 27
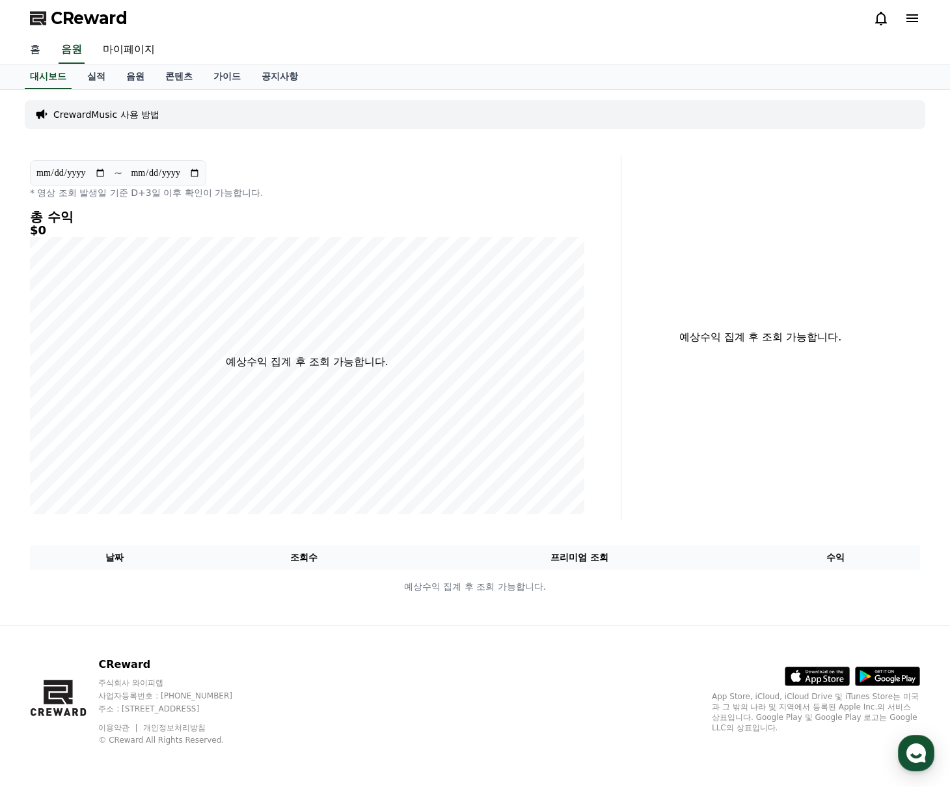
click at [40, 49] on link "홈" at bounding box center [35, 49] width 31 height 27
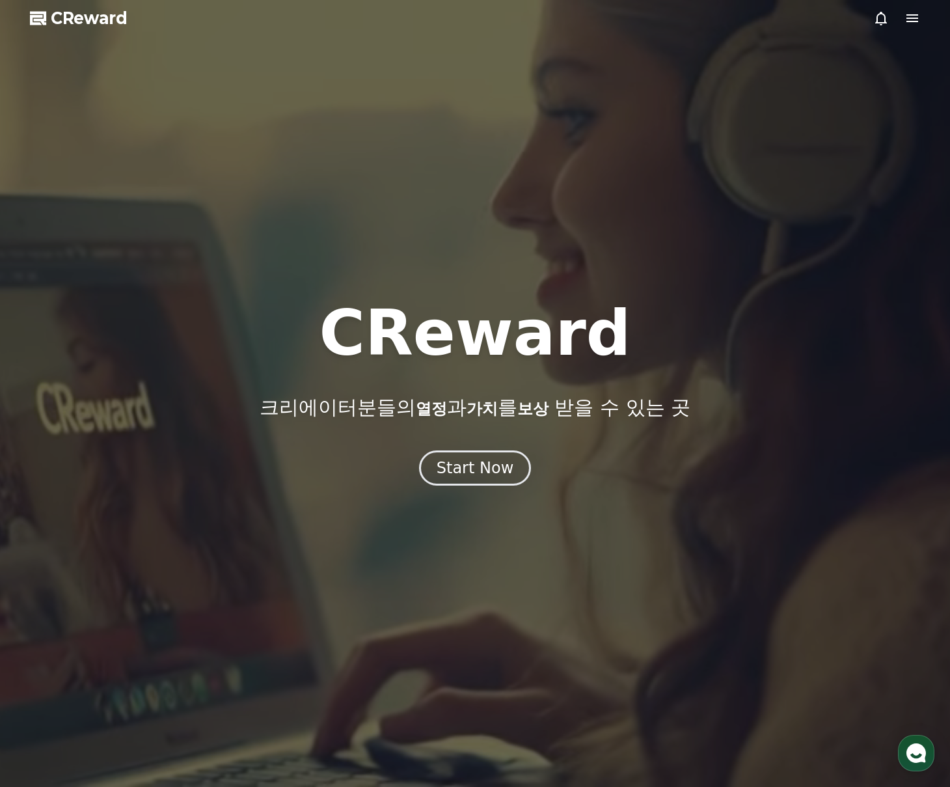
click at [25, 15] on div at bounding box center [475, 393] width 950 height 787
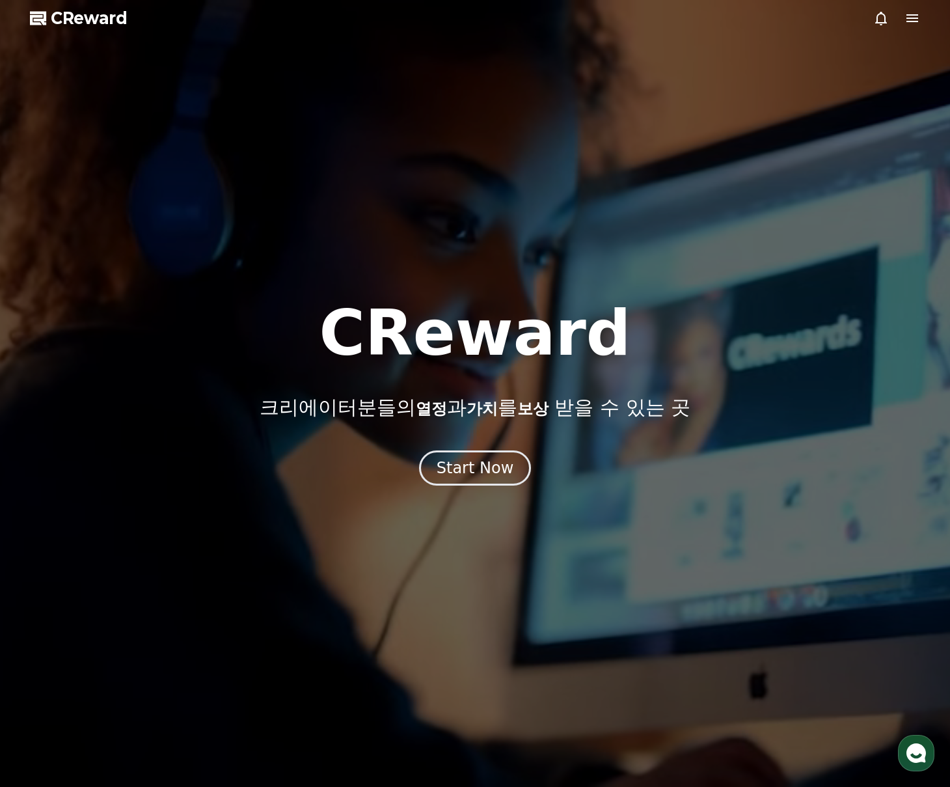
click at [32, 17] on polygon at bounding box center [36, 20] width 13 height 10
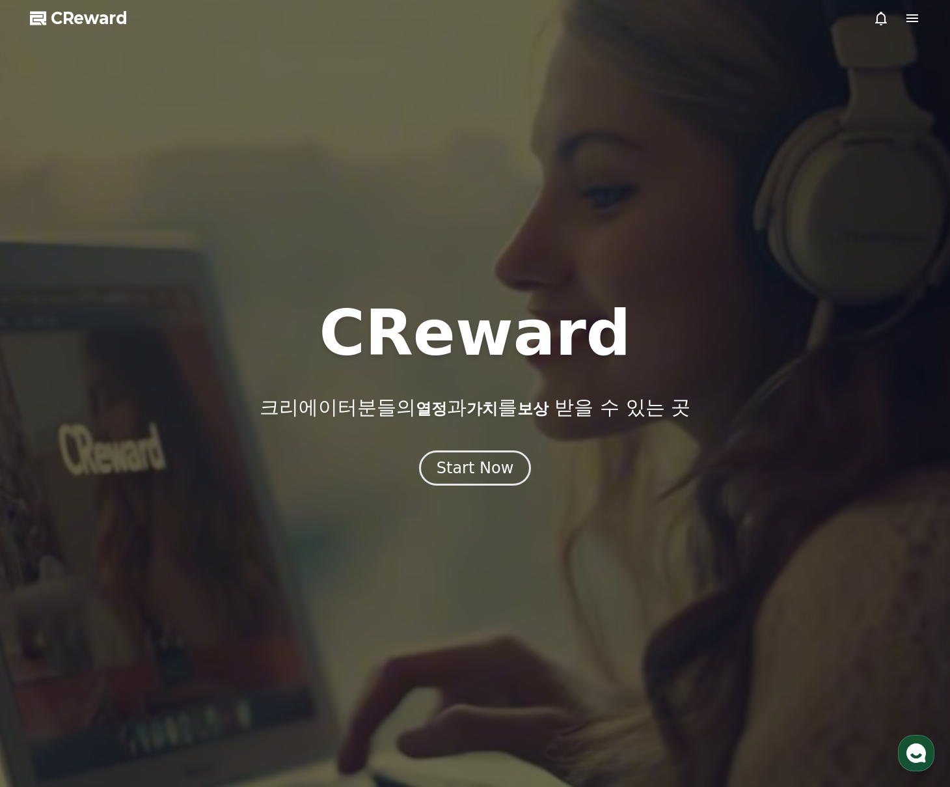
click at [904, 19] on icon at bounding box center [912, 18] width 16 height 16
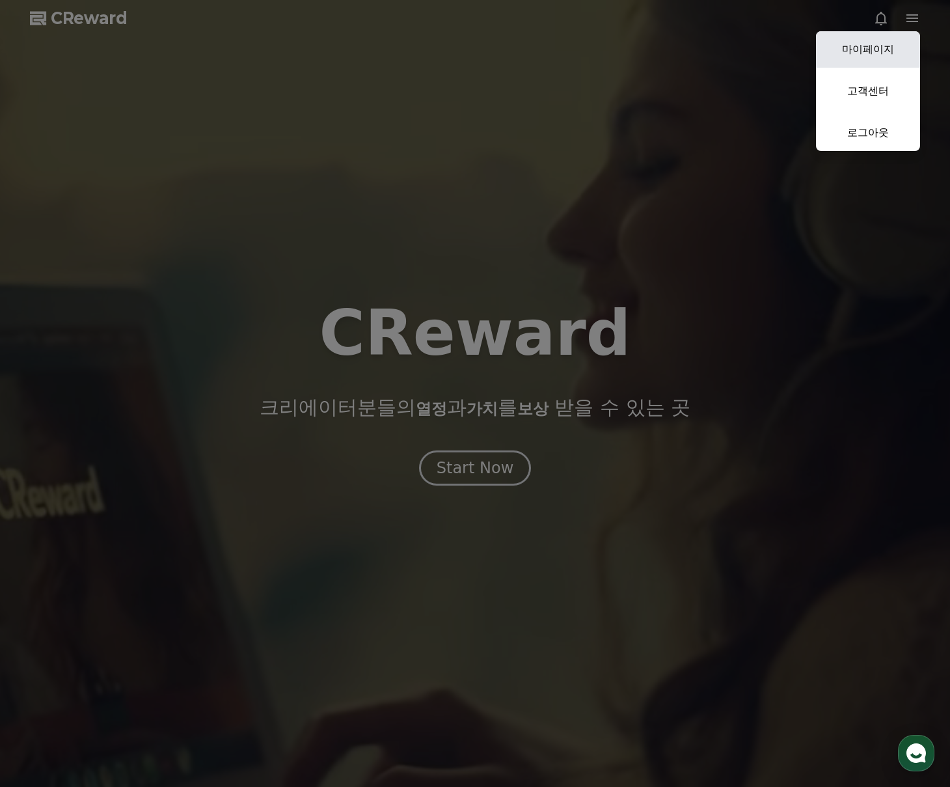
click at [898, 51] on link "마이페이지" at bounding box center [868, 49] width 104 height 36
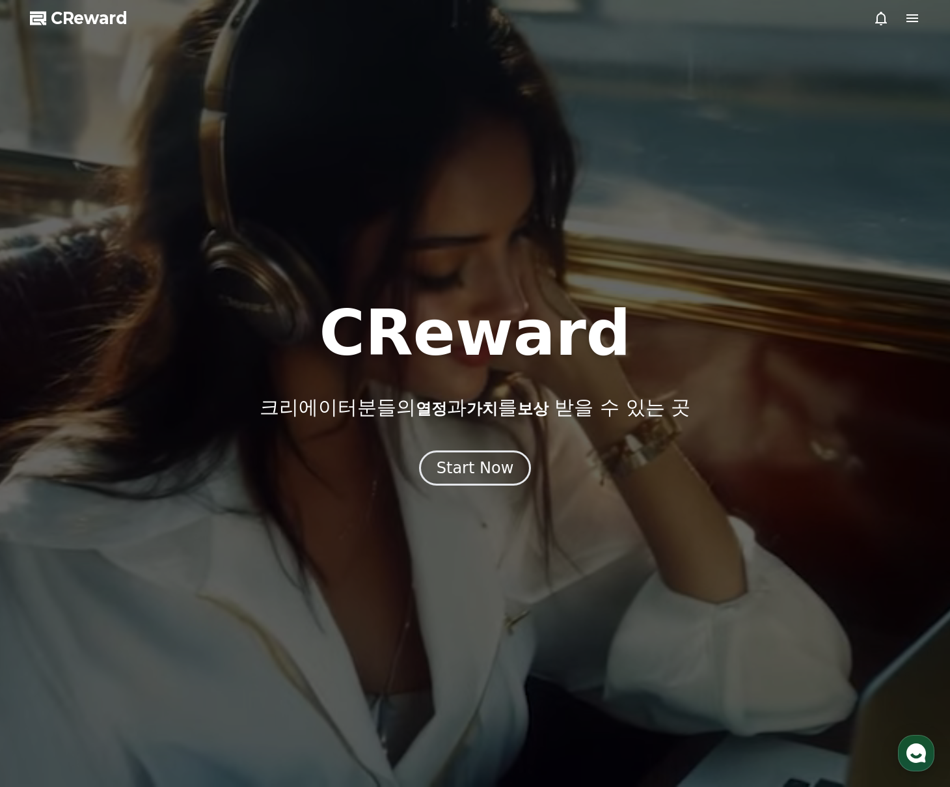
select select "**********"
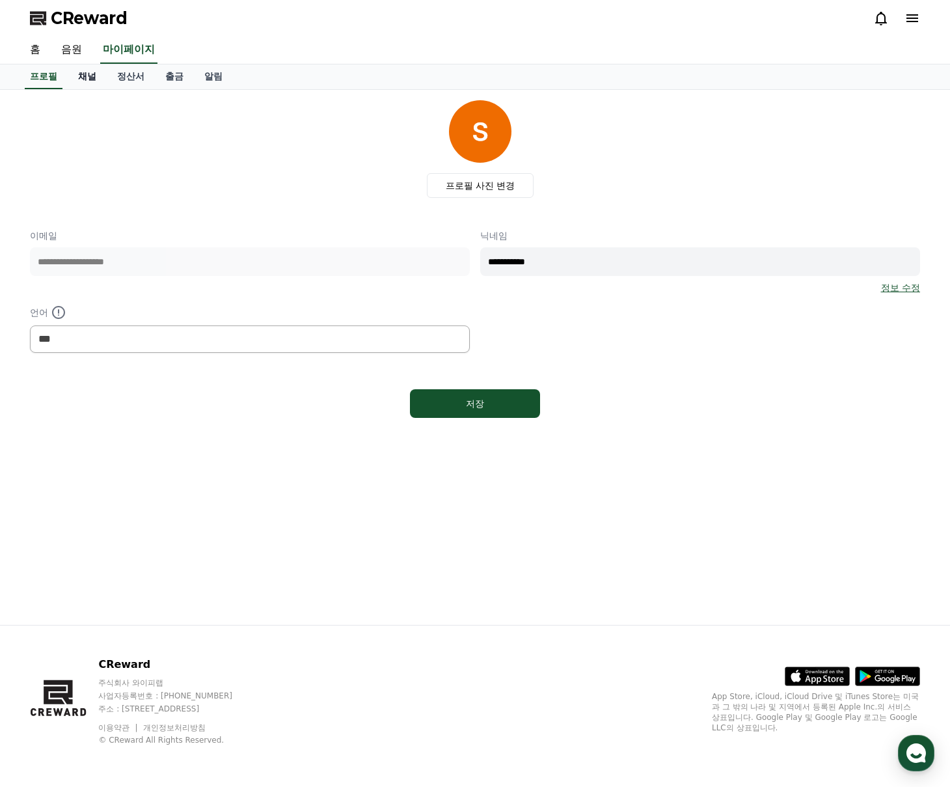
click at [87, 76] on link "채널" at bounding box center [87, 76] width 39 height 25
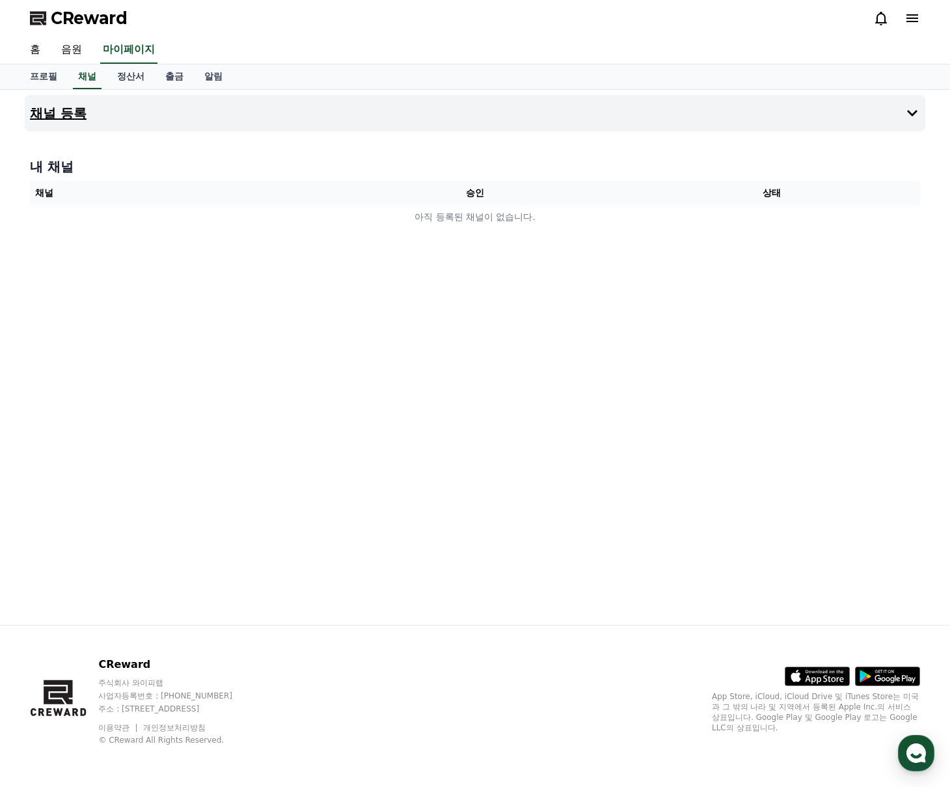
click at [85, 109] on button "채널 등록" at bounding box center [475, 113] width 900 height 36
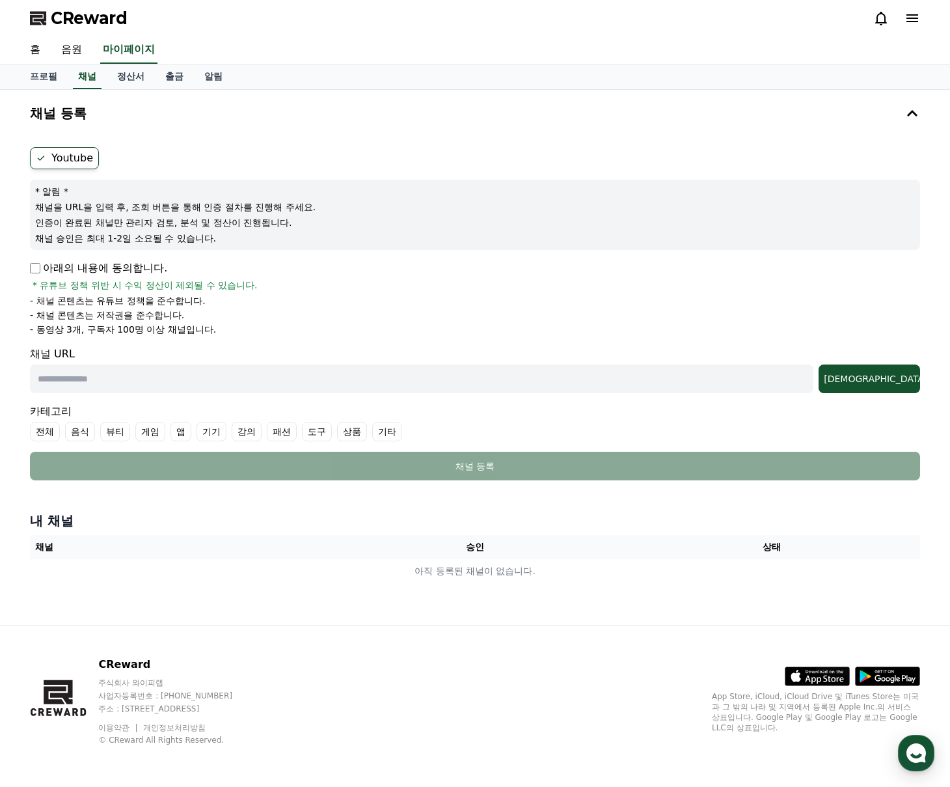
drag, startPoint x: 221, startPoint y: 338, endPoint x: 47, endPoint y: 314, distance: 175.4
click at [47, 314] on form "Youtube * 알림 * 채널을 URL을 입력 후, 조회 버튼을 통해 인증 절차를 진행해 주세요. 인증이 완료된 채널만 관리자 검토, 분석 …" at bounding box center [475, 313] width 890 height 333
click at [223, 331] on li "- 동영상 3개, 구독자 100명 이상 채널입니다." at bounding box center [475, 329] width 890 height 13
